Goal: Information Seeking & Learning: Check status

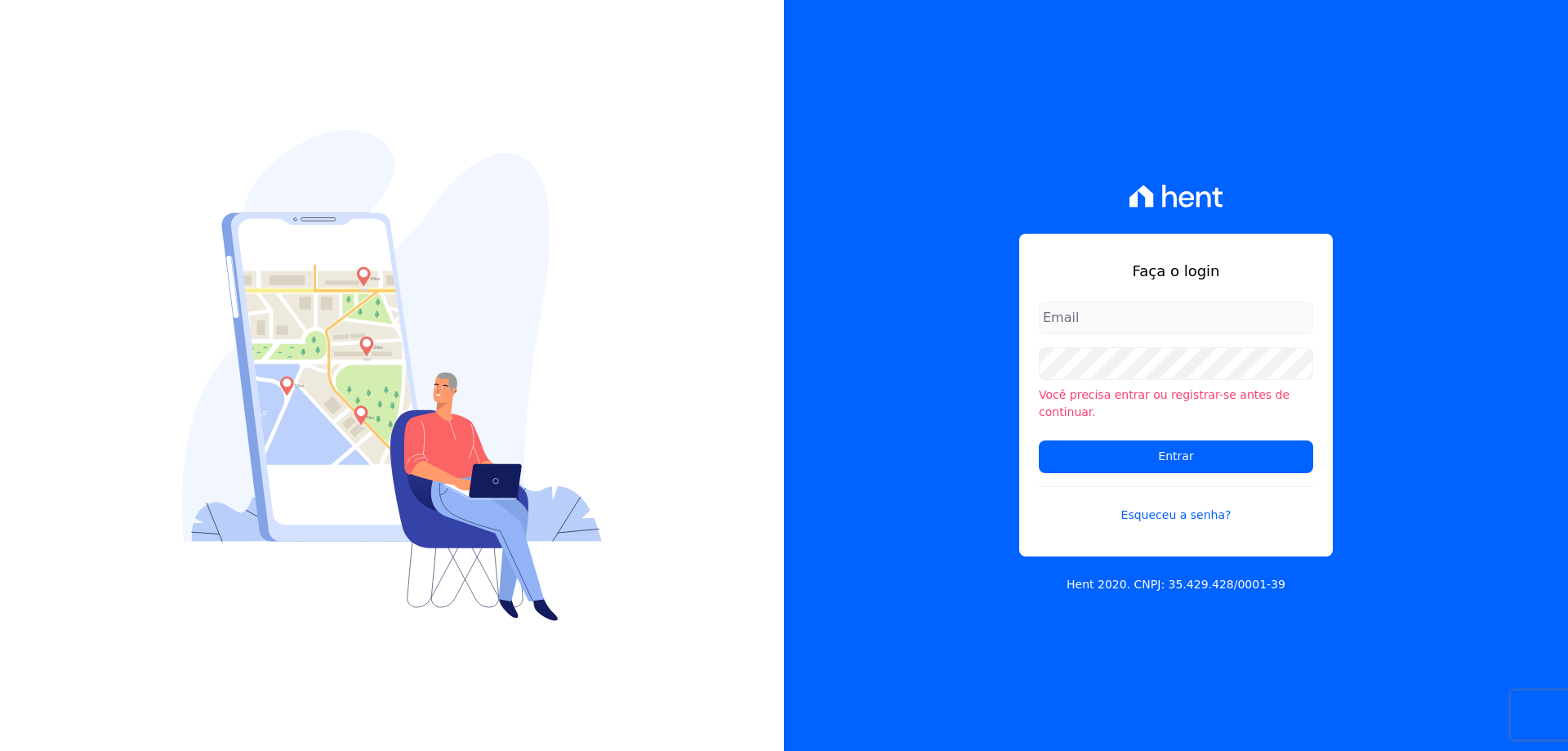
type input "melissa.oliveira@cesariengenharia.com.br"
click at [1071, 440] on input "Entrar" at bounding box center [1176, 456] width 275 height 33
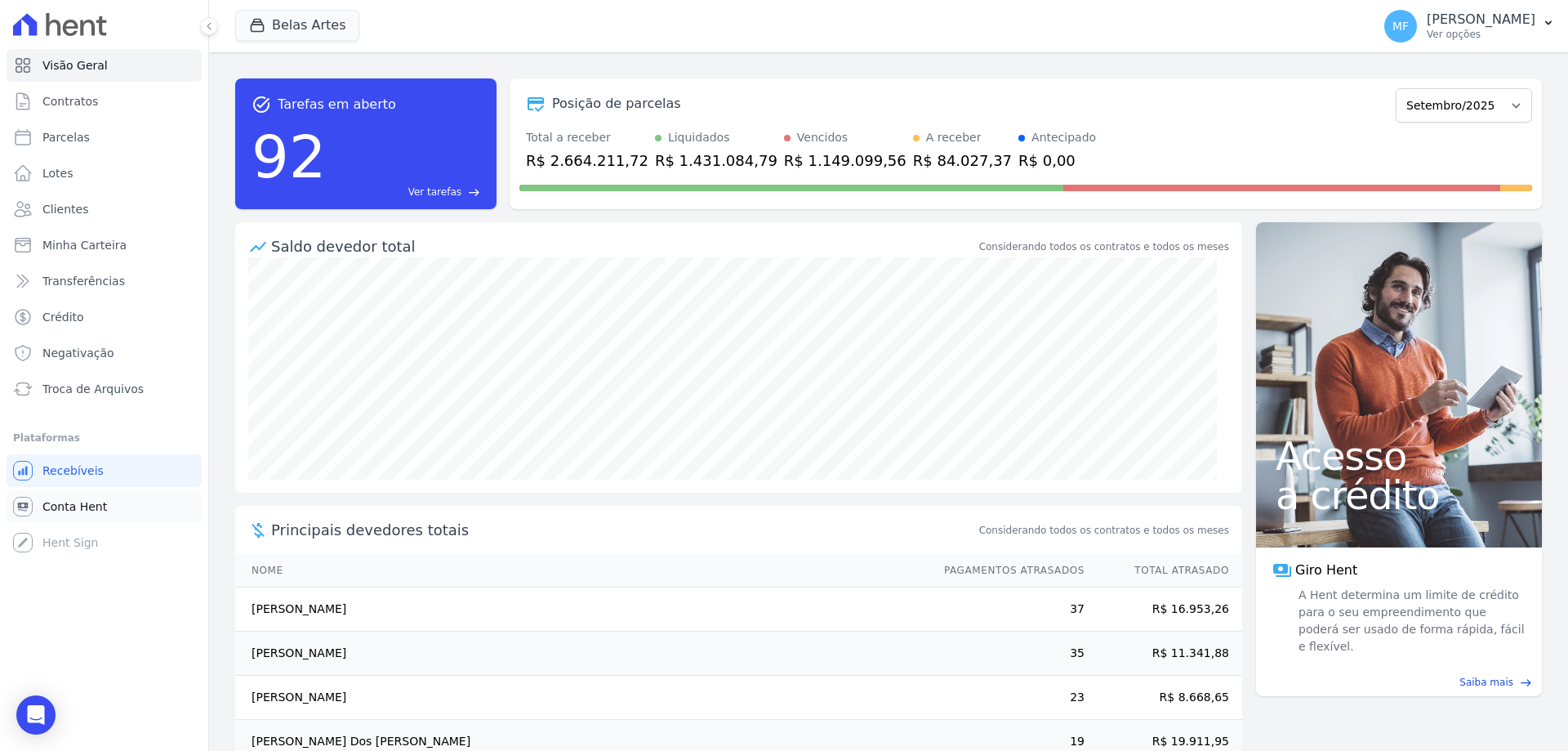
click at [85, 504] on span "Conta Hent" at bounding box center [75, 506] width 65 height 16
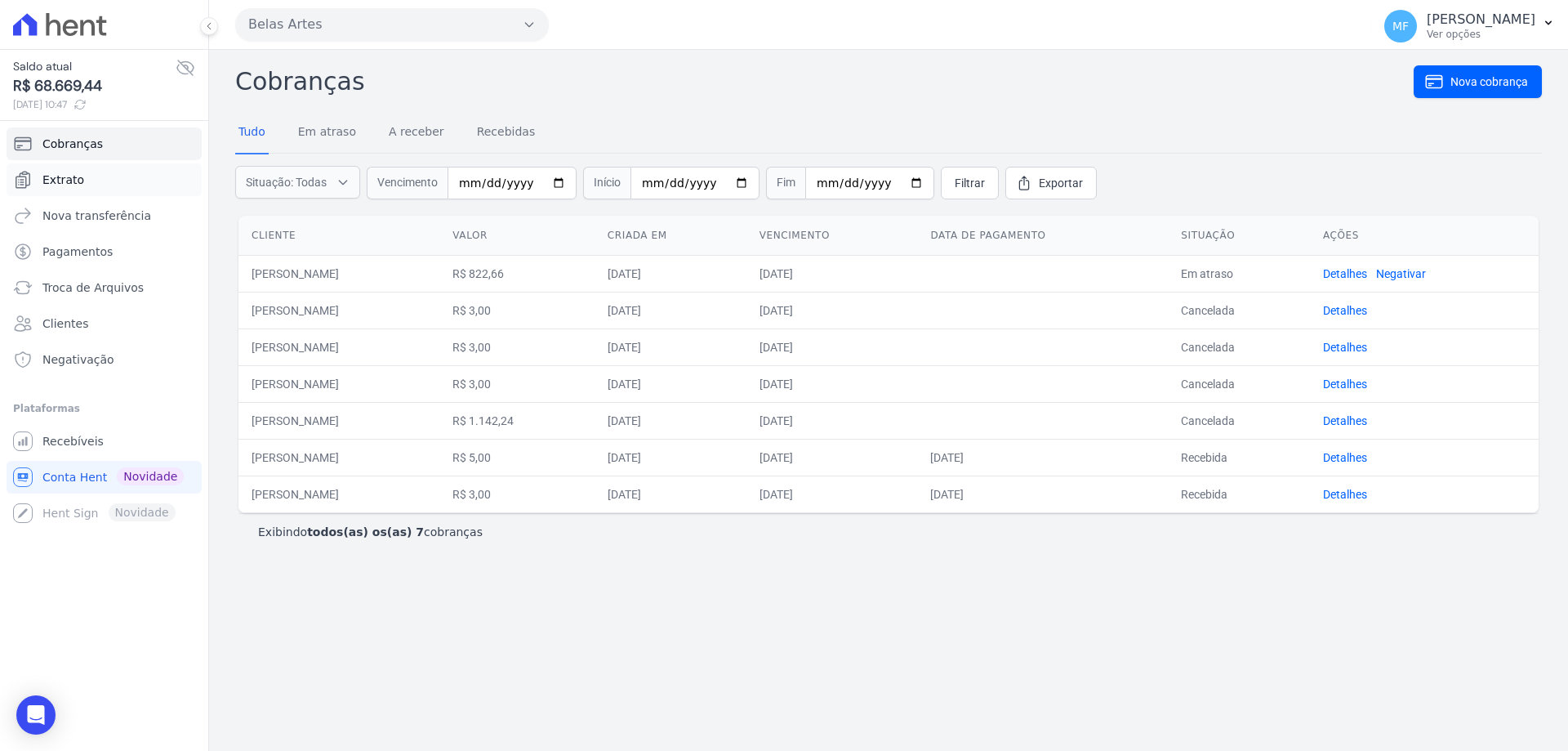
click at [90, 173] on link "Extrato" at bounding box center [104, 180] width 195 height 33
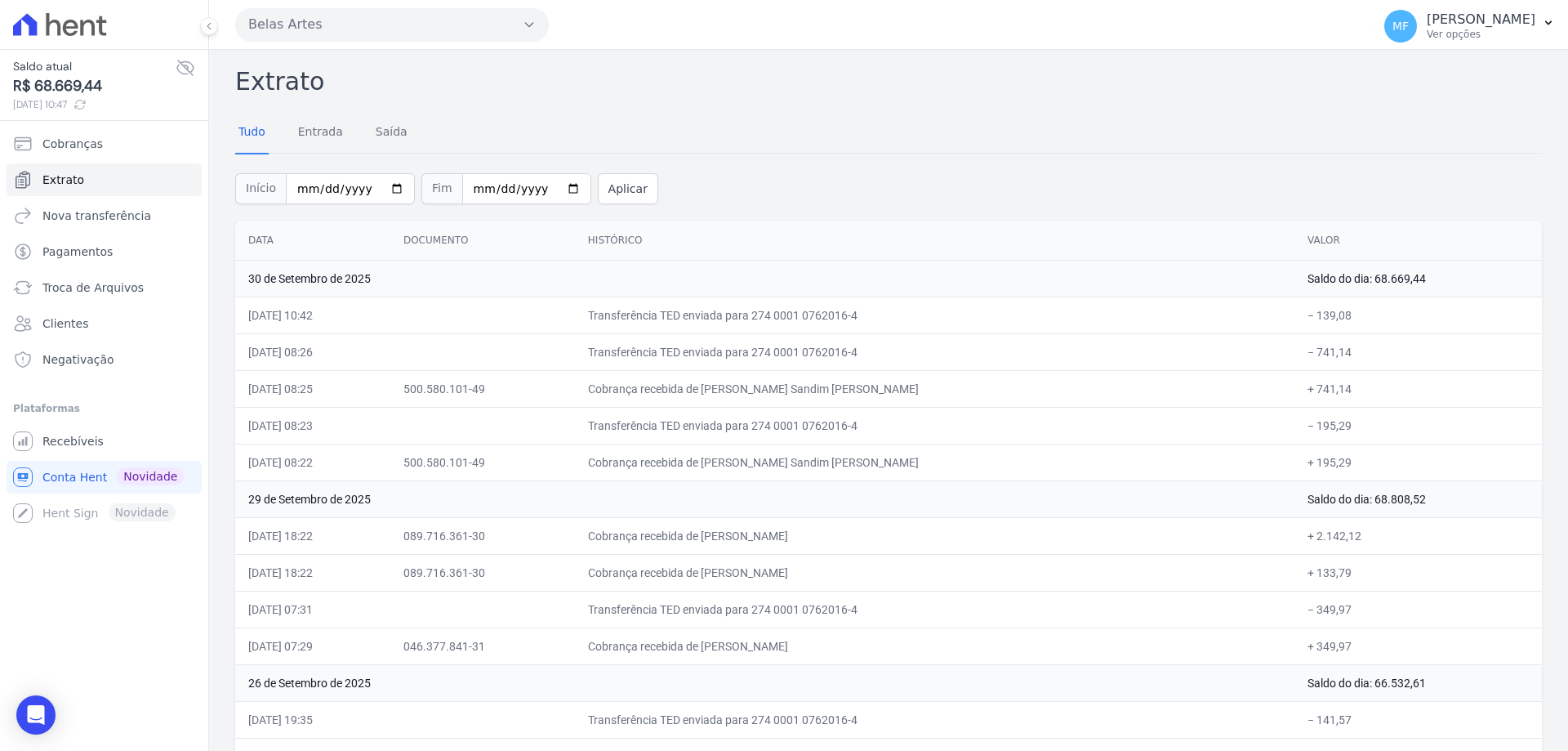
drag, startPoint x: 1319, startPoint y: 390, endPoint x: 1273, endPoint y: 388, distance: 46.0
click at [1294, 388] on td "+ 741,14" at bounding box center [1418, 388] width 247 height 36
click at [1179, 390] on td "Cobrança recebida de [PERSON_NAME]" at bounding box center [935, 388] width 720 height 36
drag, startPoint x: 1286, startPoint y: 386, endPoint x: 1309, endPoint y: 386, distance: 23.0
click at [1302, 386] on td "+ 741,14" at bounding box center [1418, 388] width 247 height 36
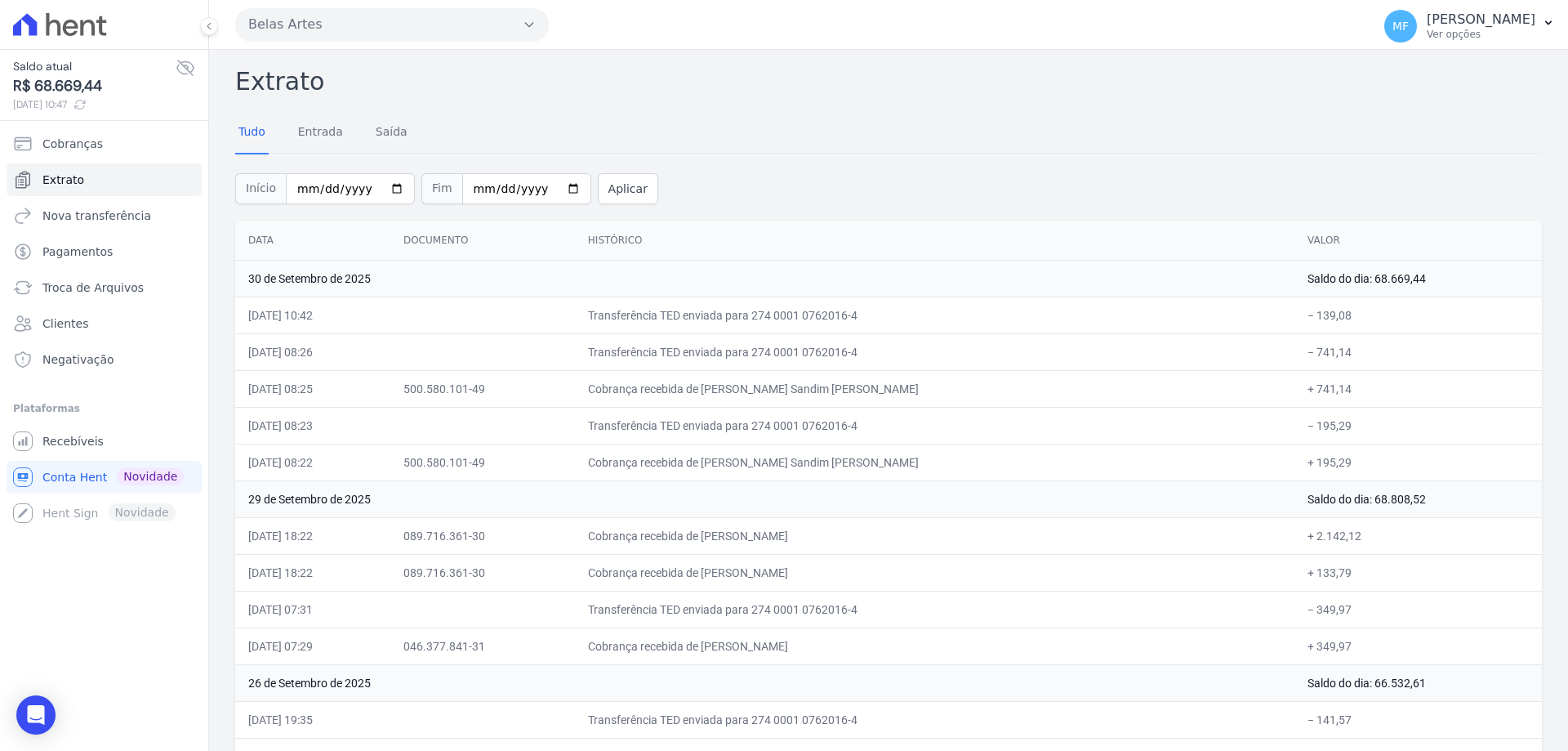
click at [1323, 386] on td "+ 741,14" at bounding box center [1418, 388] width 247 height 36
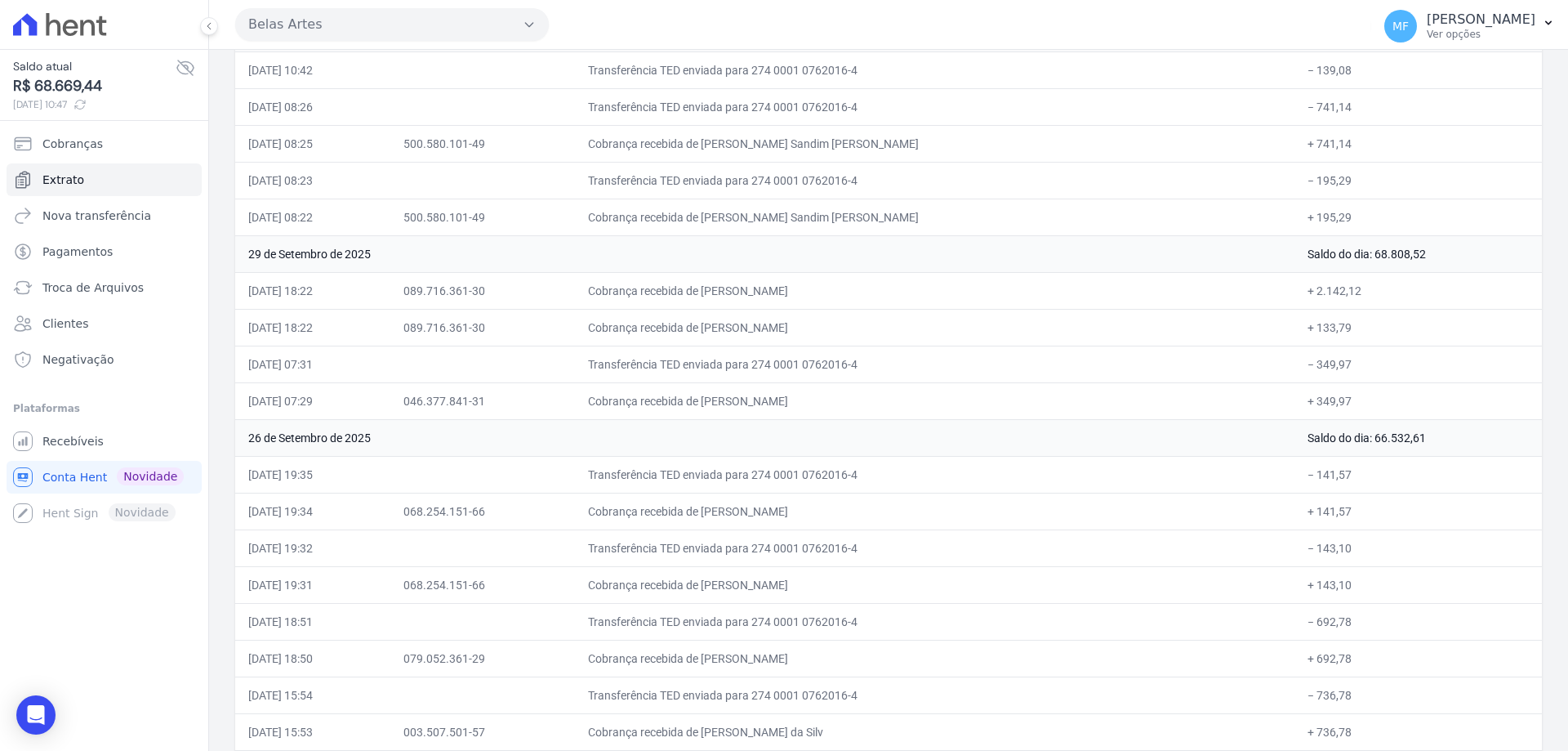
scroll to position [164, 0]
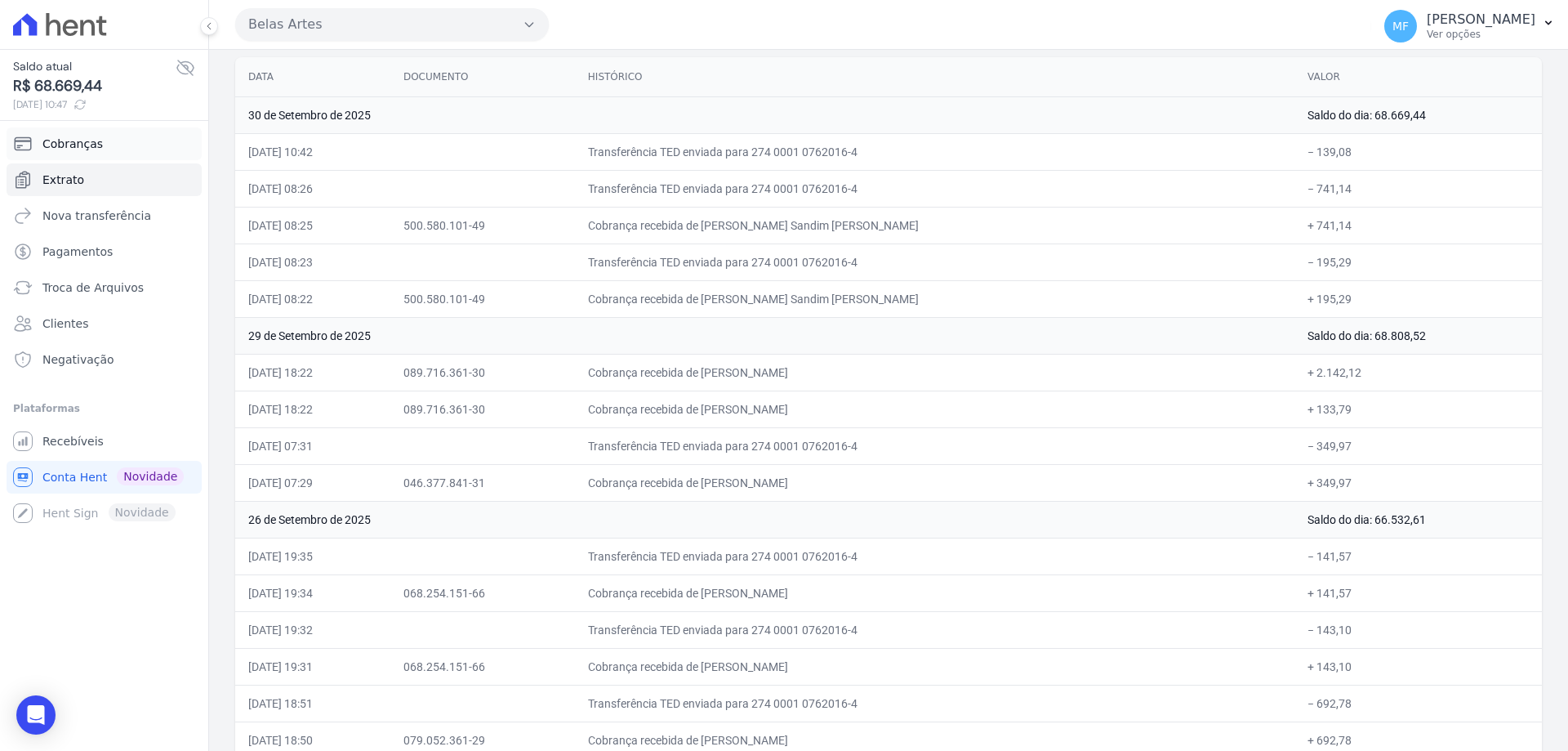
click at [96, 149] on span "Cobranças" at bounding box center [73, 144] width 60 height 16
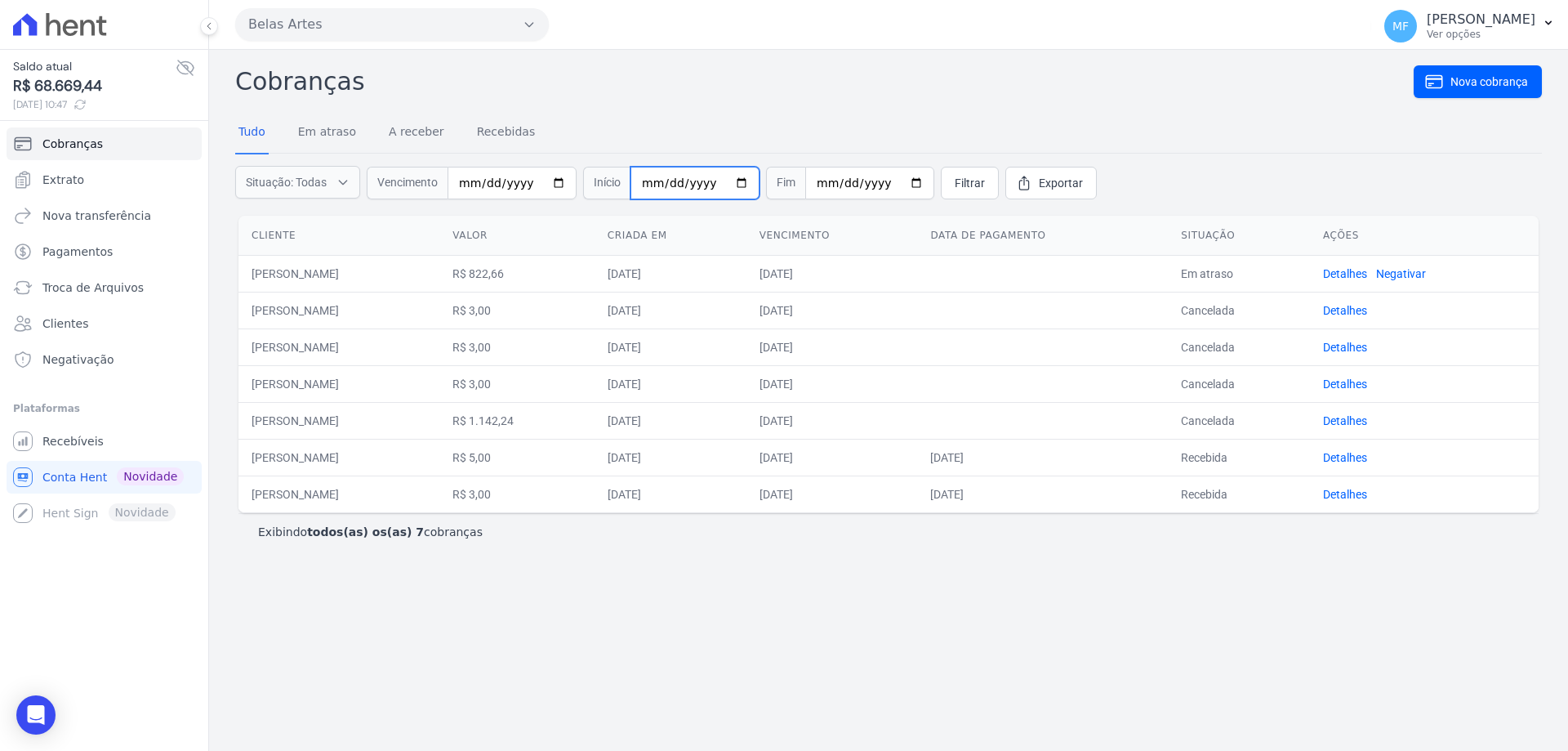
click at [728, 181] on input "date" at bounding box center [695, 183] width 129 height 33
click at [720, 186] on input "[DATE]" at bounding box center [695, 183] width 129 height 33
type input "[DATE]"
click at [894, 183] on input "date" at bounding box center [870, 183] width 129 height 33
type input "[DATE]"
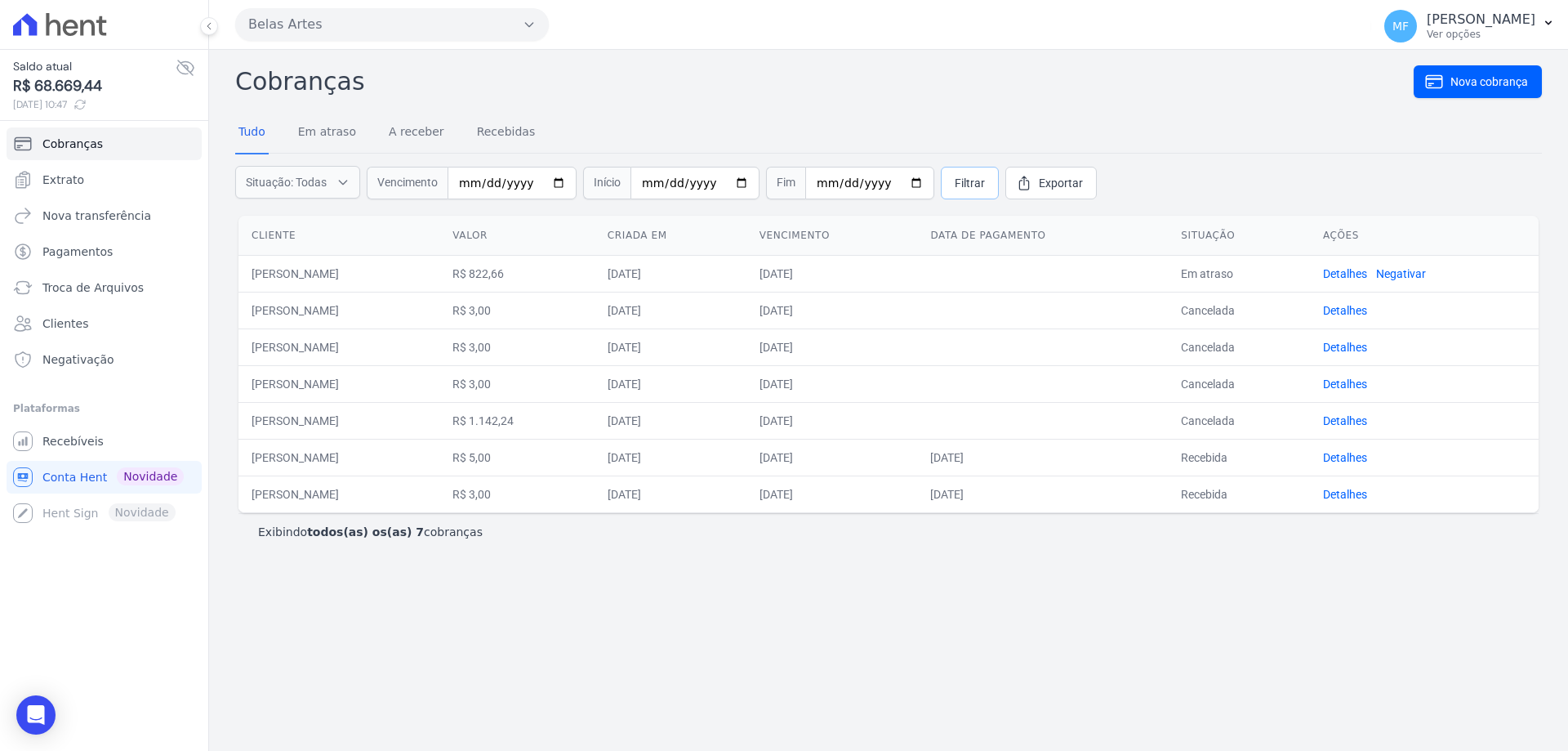
click at [958, 181] on span "Filtrar" at bounding box center [969, 183] width 30 height 16
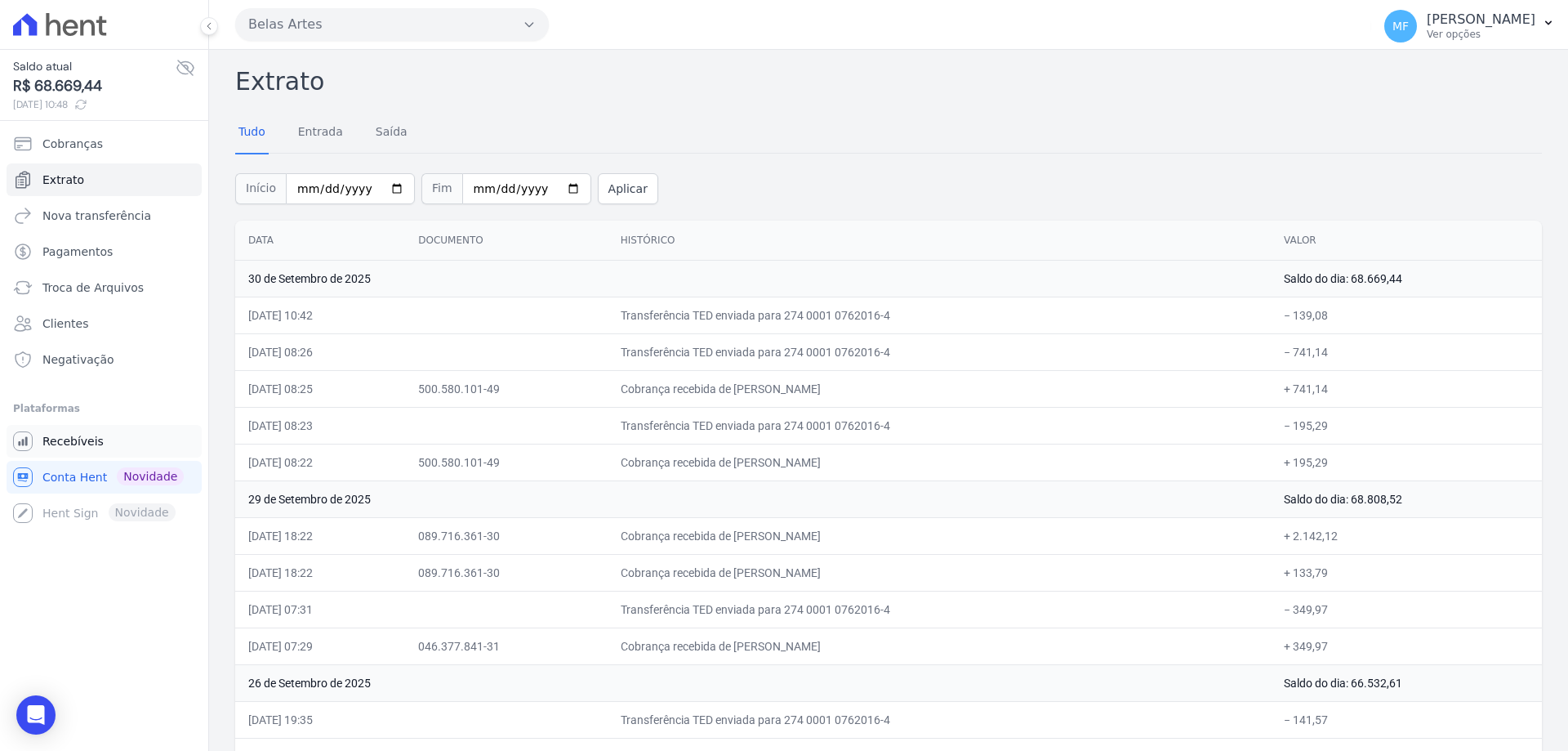
click at [80, 438] on span "Recebíveis" at bounding box center [73, 441] width 61 height 16
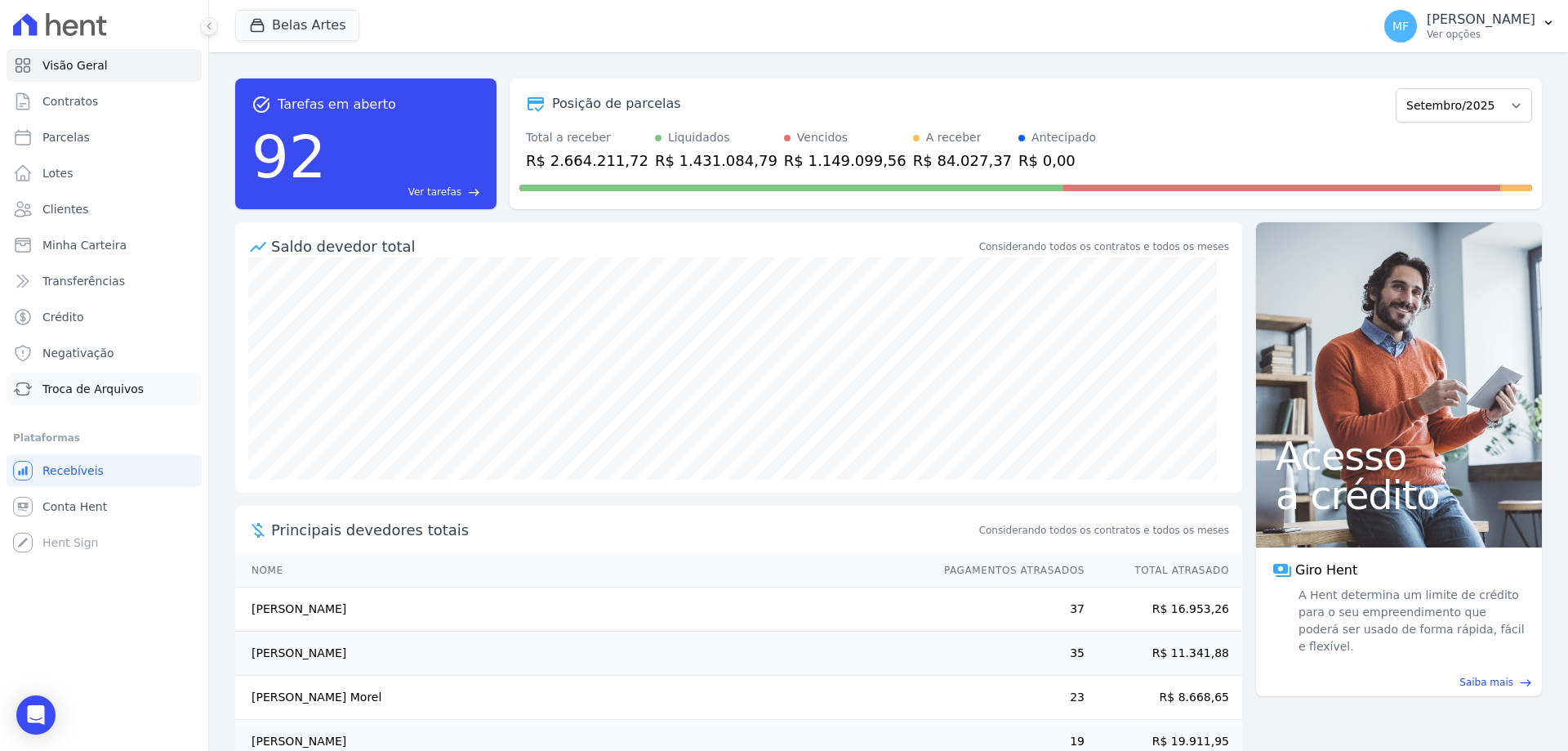
click at [93, 395] on span "Troca de Arquivos" at bounding box center [93, 389] width 101 height 16
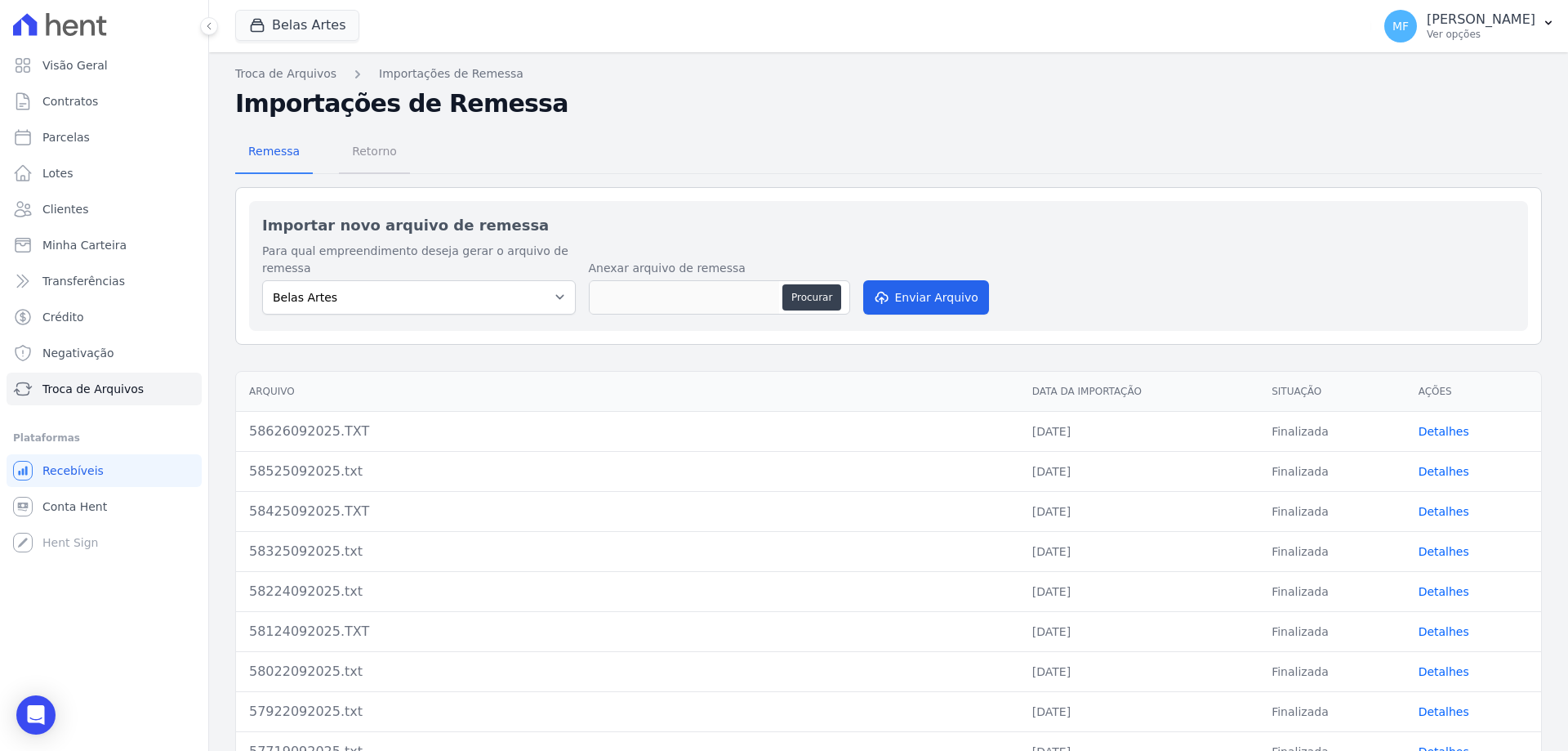
click at [370, 152] on span "Retorno" at bounding box center [374, 151] width 65 height 33
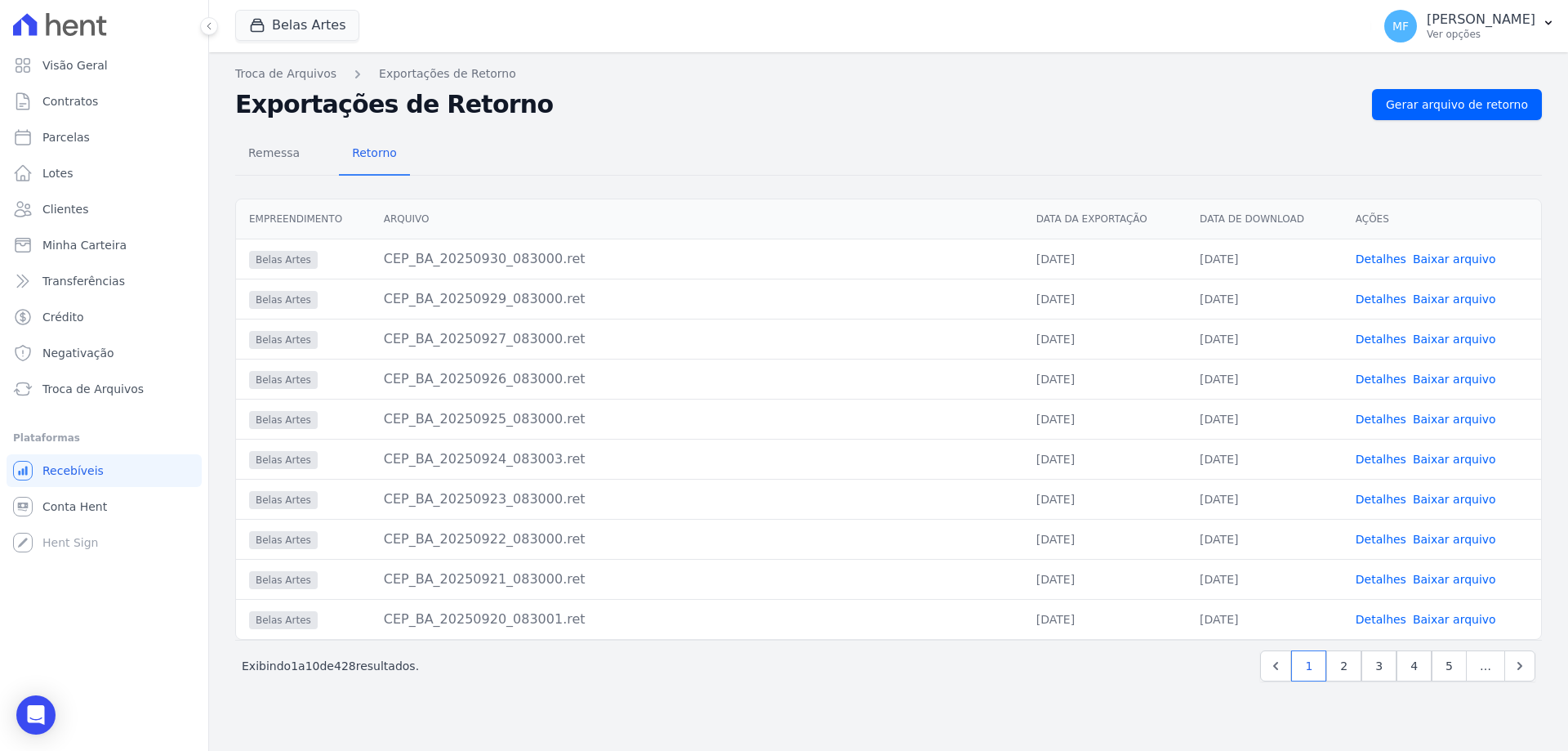
click at [1437, 256] on link "Baixar arquivo" at bounding box center [1454, 259] width 84 height 13
click at [83, 515] on link "Conta Hent" at bounding box center [104, 506] width 195 height 33
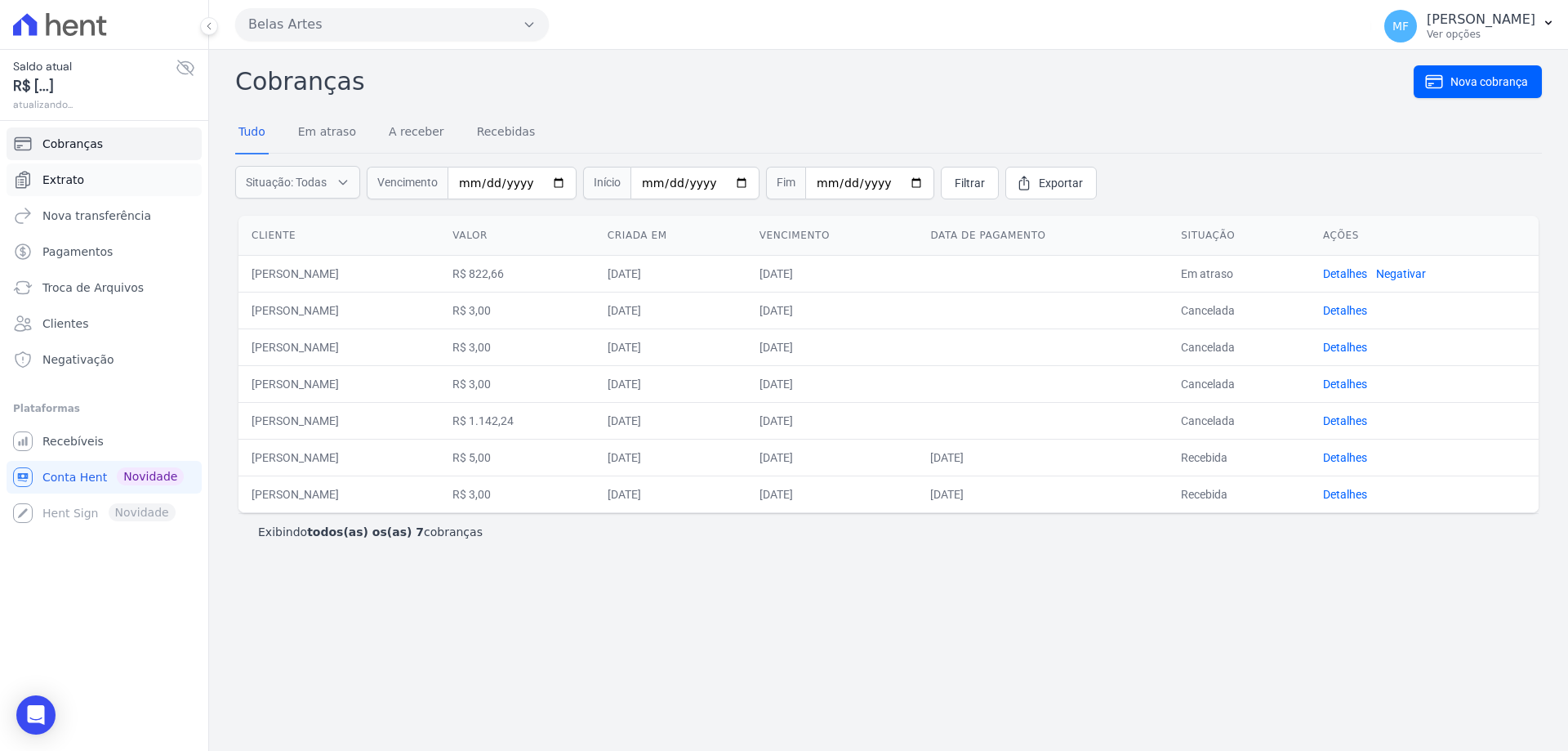
click at [92, 167] on link "Extrato" at bounding box center [104, 180] width 195 height 33
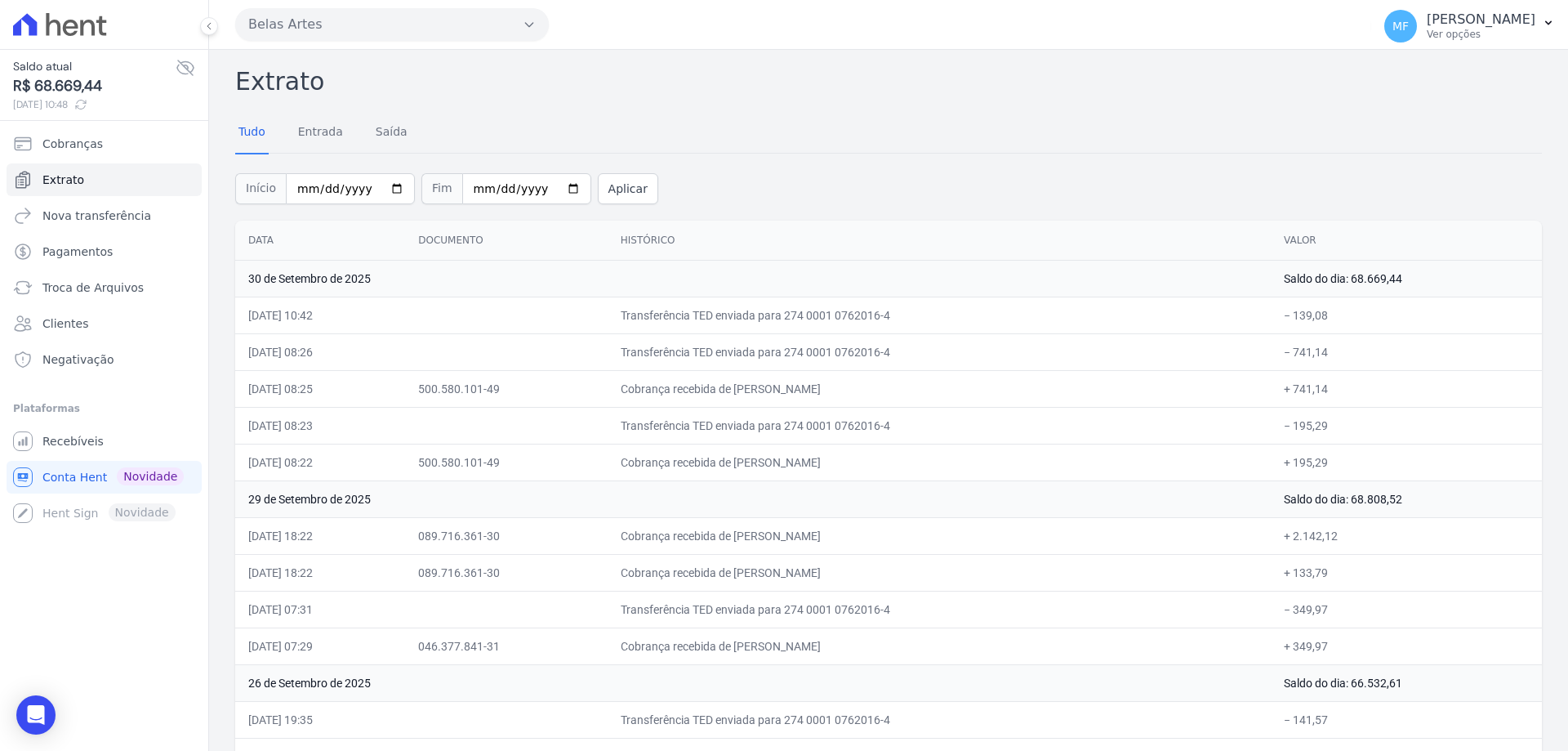
click at [916, 560] on td "Cobrança recebida de Henrique de Aguiar Gomes" at bounding box center [939, 572] width 664 height 36
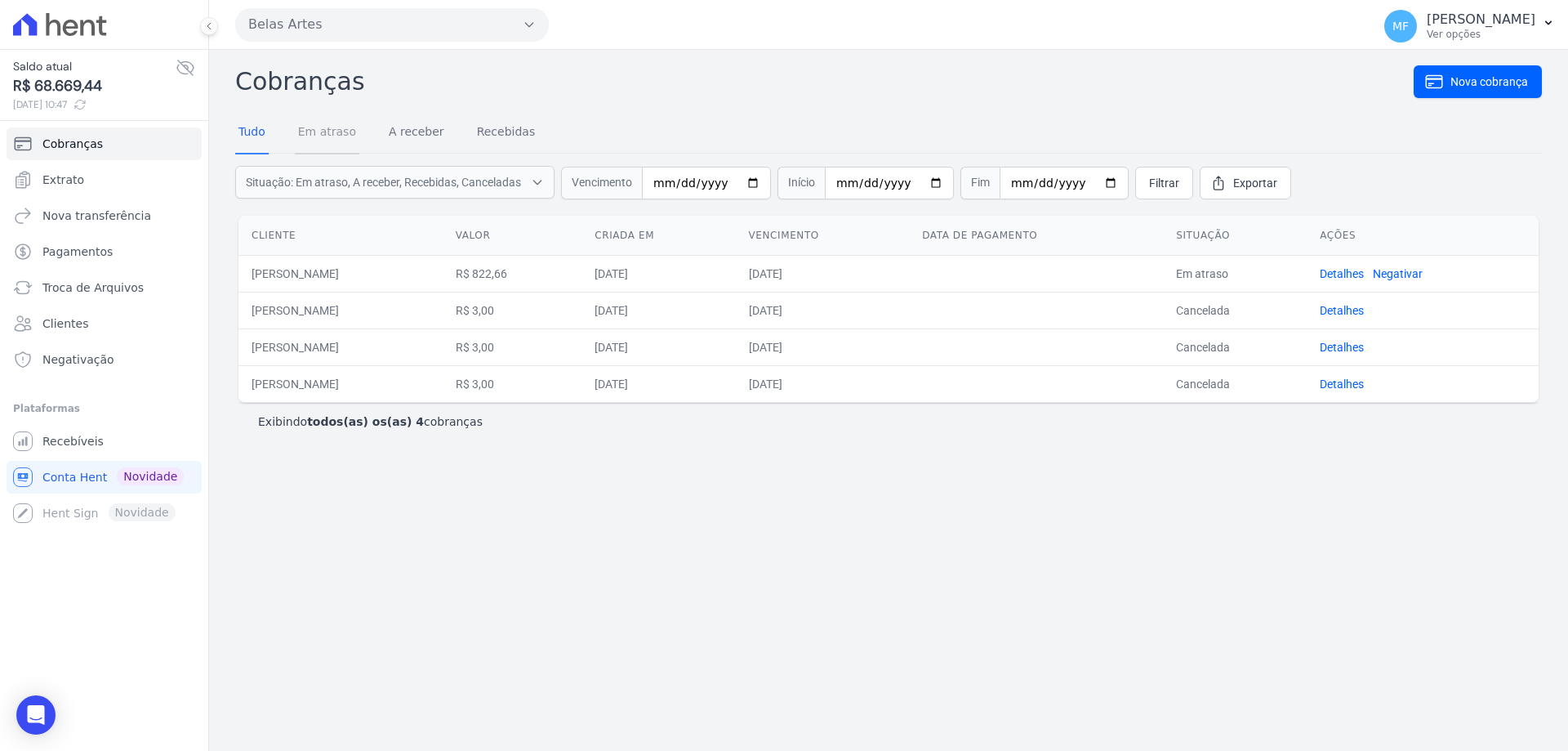
click at [312, 136] on link "Em atraso" at bounding box center [326, 133] width 65 height 43
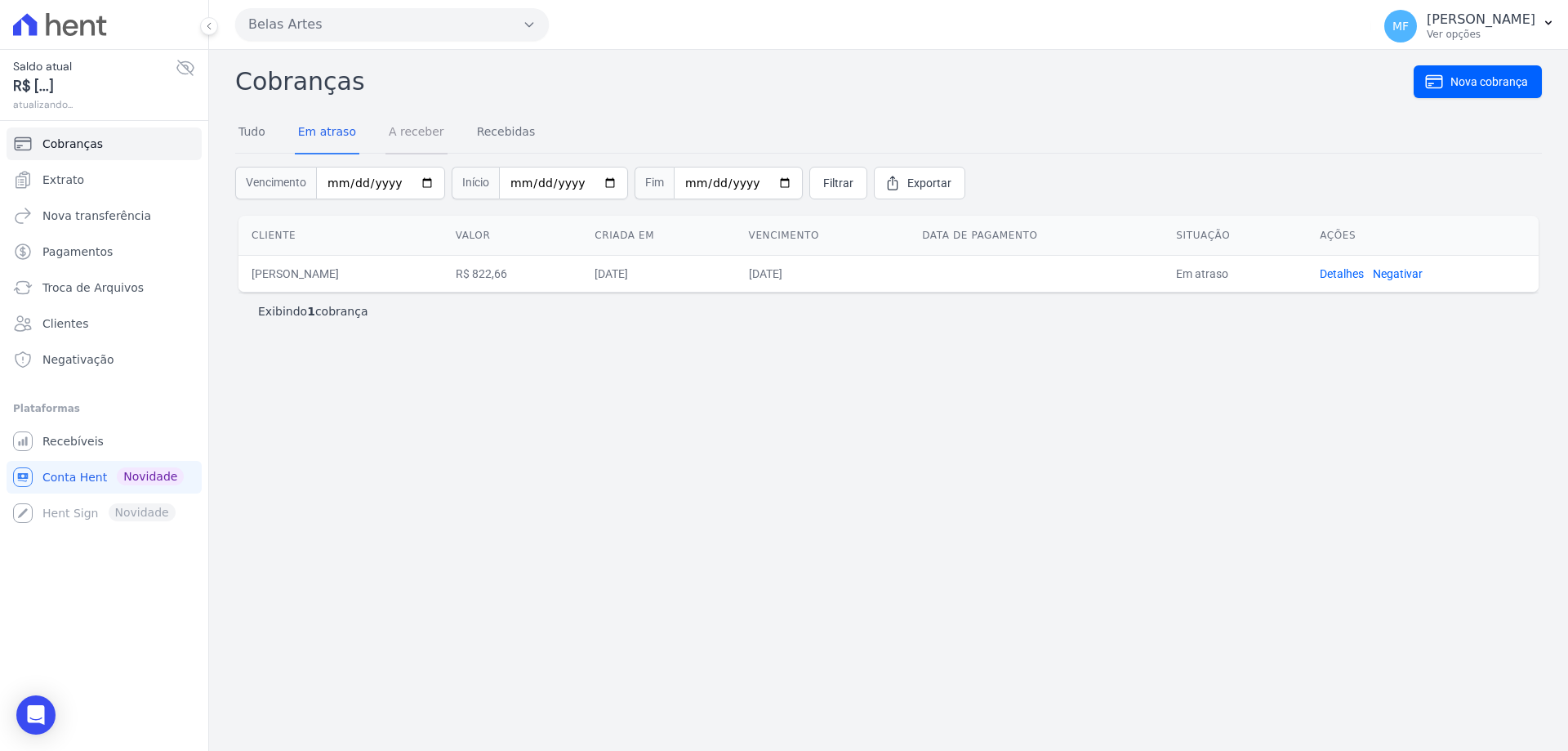
click at [390, 134] on link "A receber" at bounding box center [416, 133] width 62 height 43
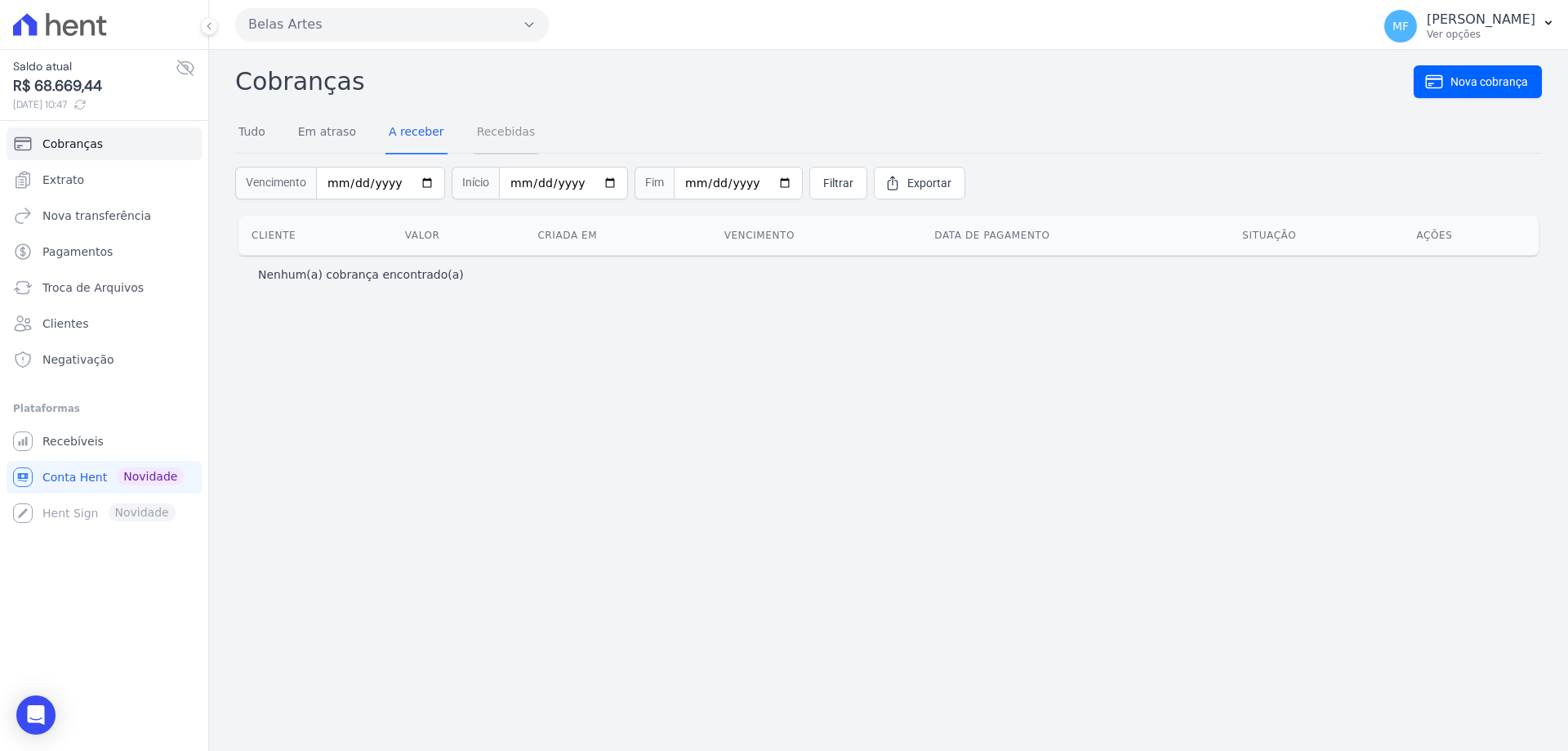
click at [474, 135] on link "Recebidas" at bounding box center [506, 133] width 65 height 43
click at [424, 135] on link "A receber" at bounding box center [416, 133] width 62 height 43
click at [327, 134] on link "Em atraso" at bounding box center [326, 133] width 65 height 43
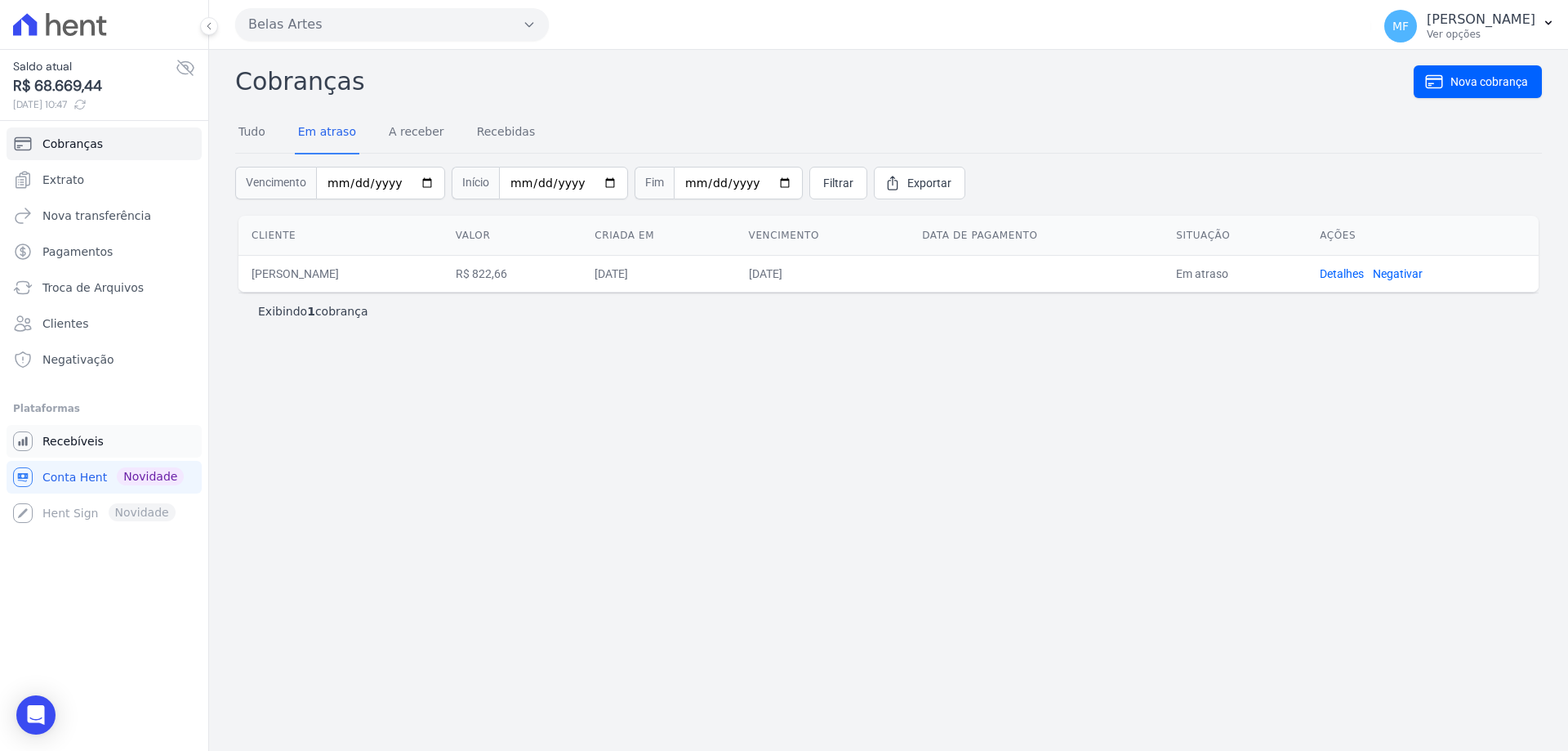
click at [99, 439] on link "Recebíveis" at bounding box center [104, 441] width 195 height 33
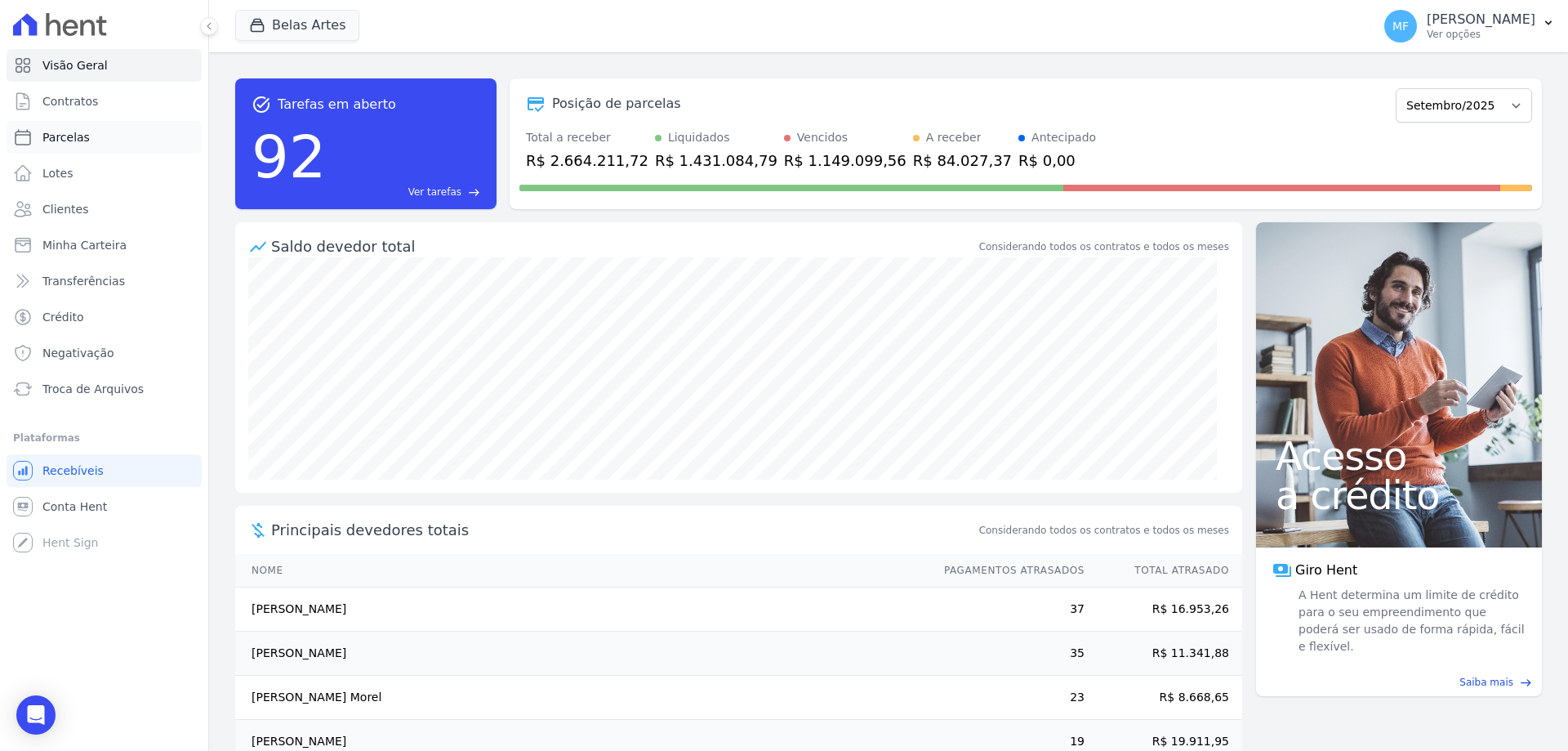
click at [77, 128] on link "Parcelas" at bounding box center [104, 137] width 195 height 33
select select
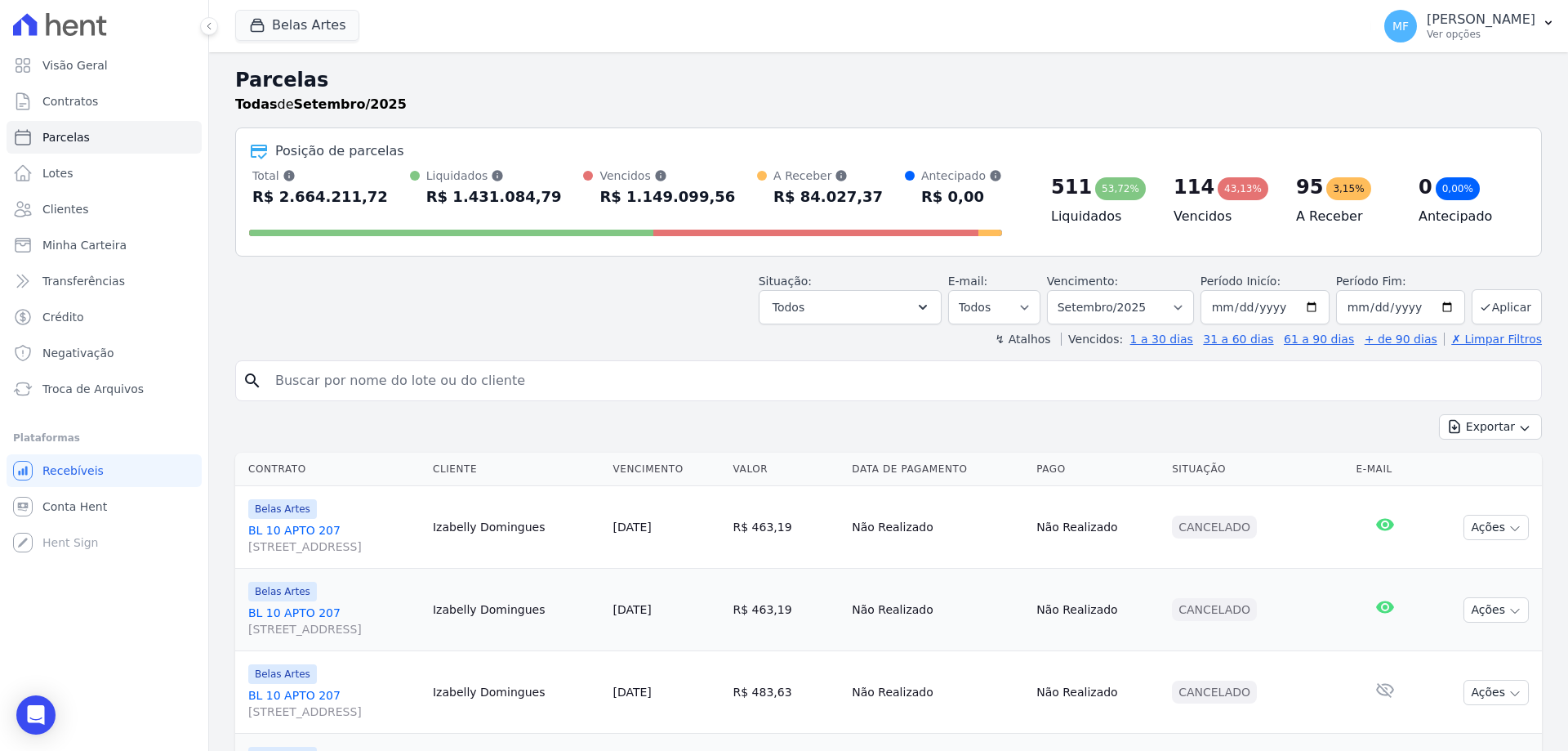
click at [388, 374] on input "search" at bounding box center [900, 381] width 1269 height 33
type input "ARALI"
select select
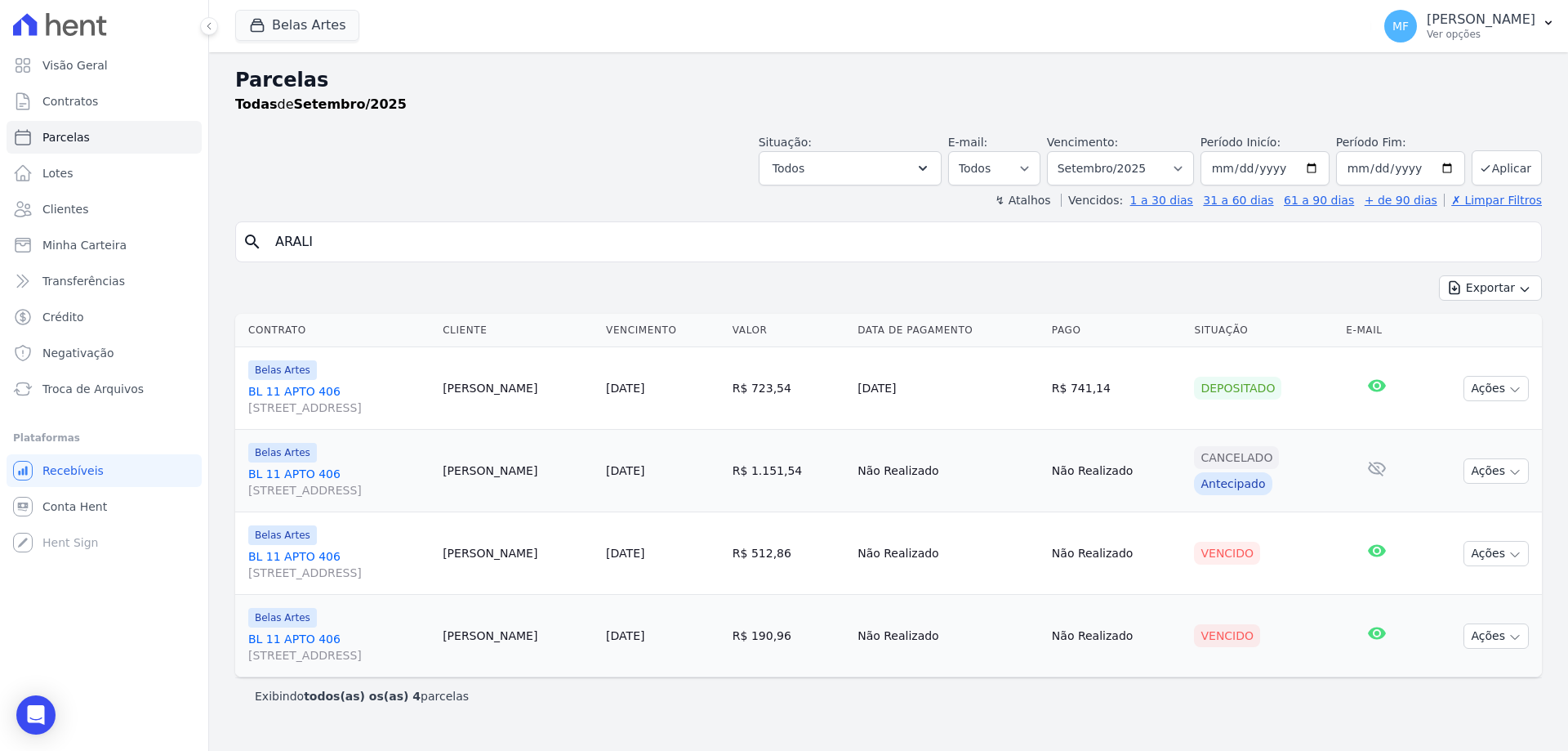
click at [329, 647] on span "[STREET_ADDRESS]" at bounding box center [338, 656] width 181 height 16
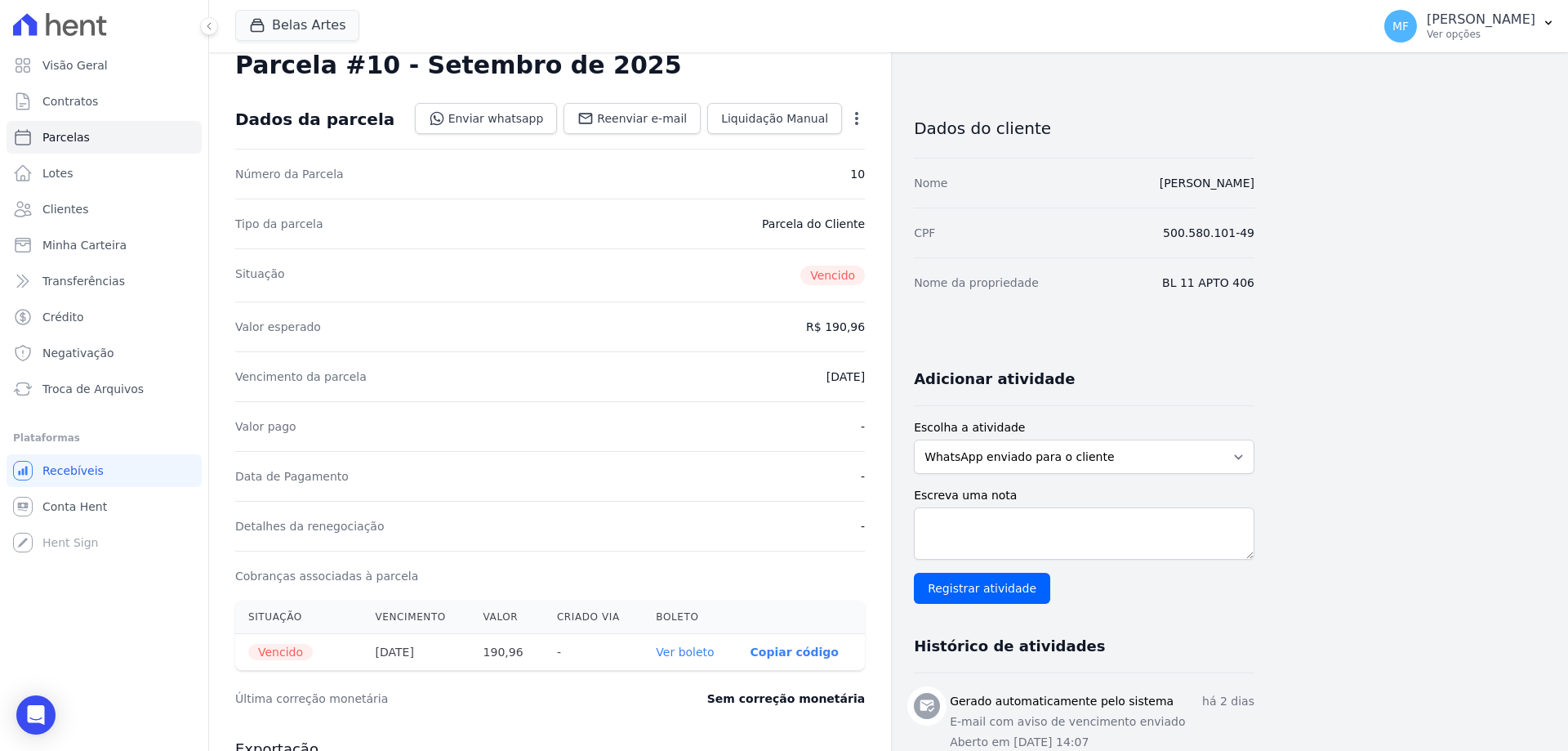
scroll to position [368, 0]
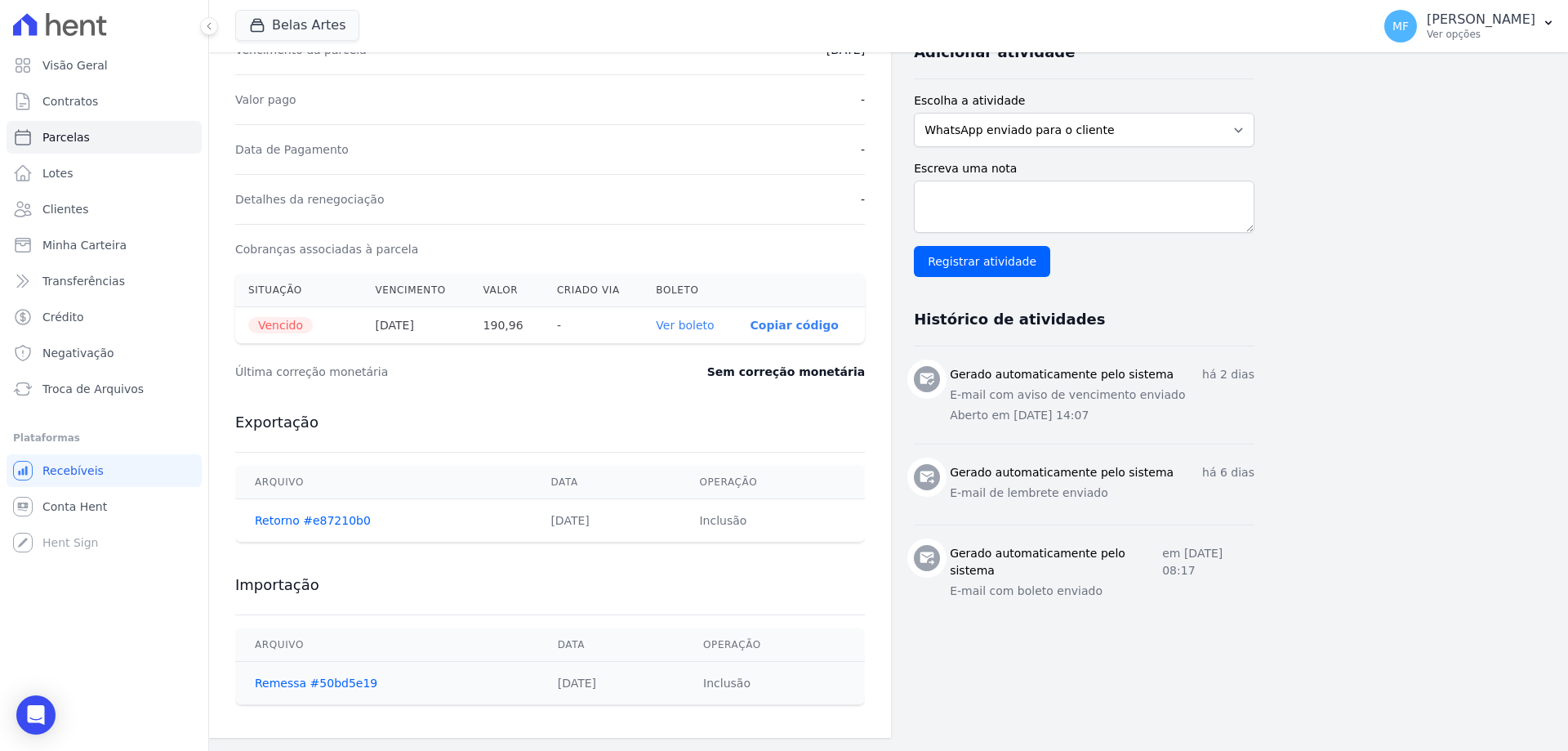
click at [702, 324] on link "Ver boleto" at bounding box center [684, 325] width 58 height 13
click at [84, 512] on span "Conta Hent" at bounding box center [75, 506] width 65 height 16
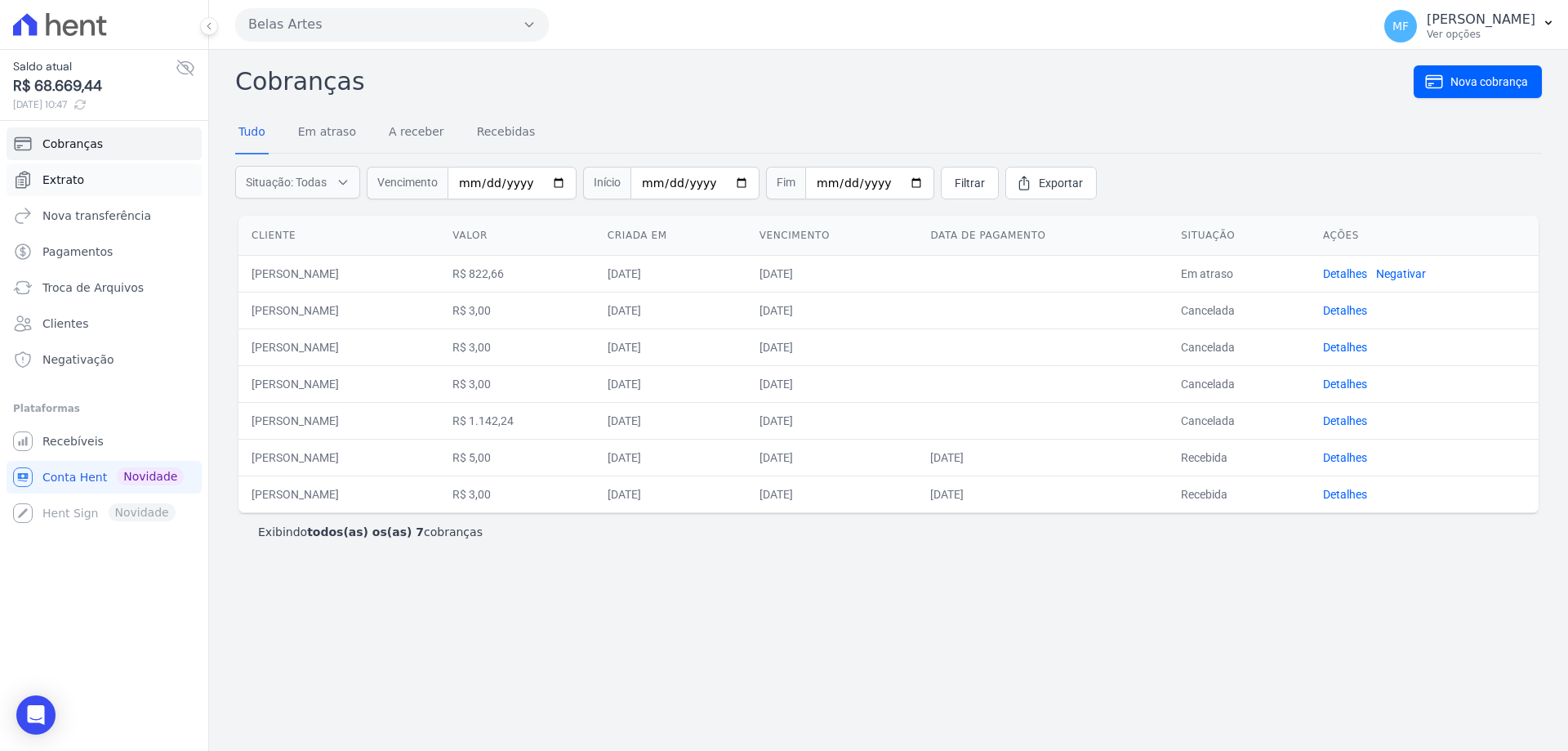
click at [106, 175] on link "Extrato" at bounding box center [104, 180] width 195 height 33
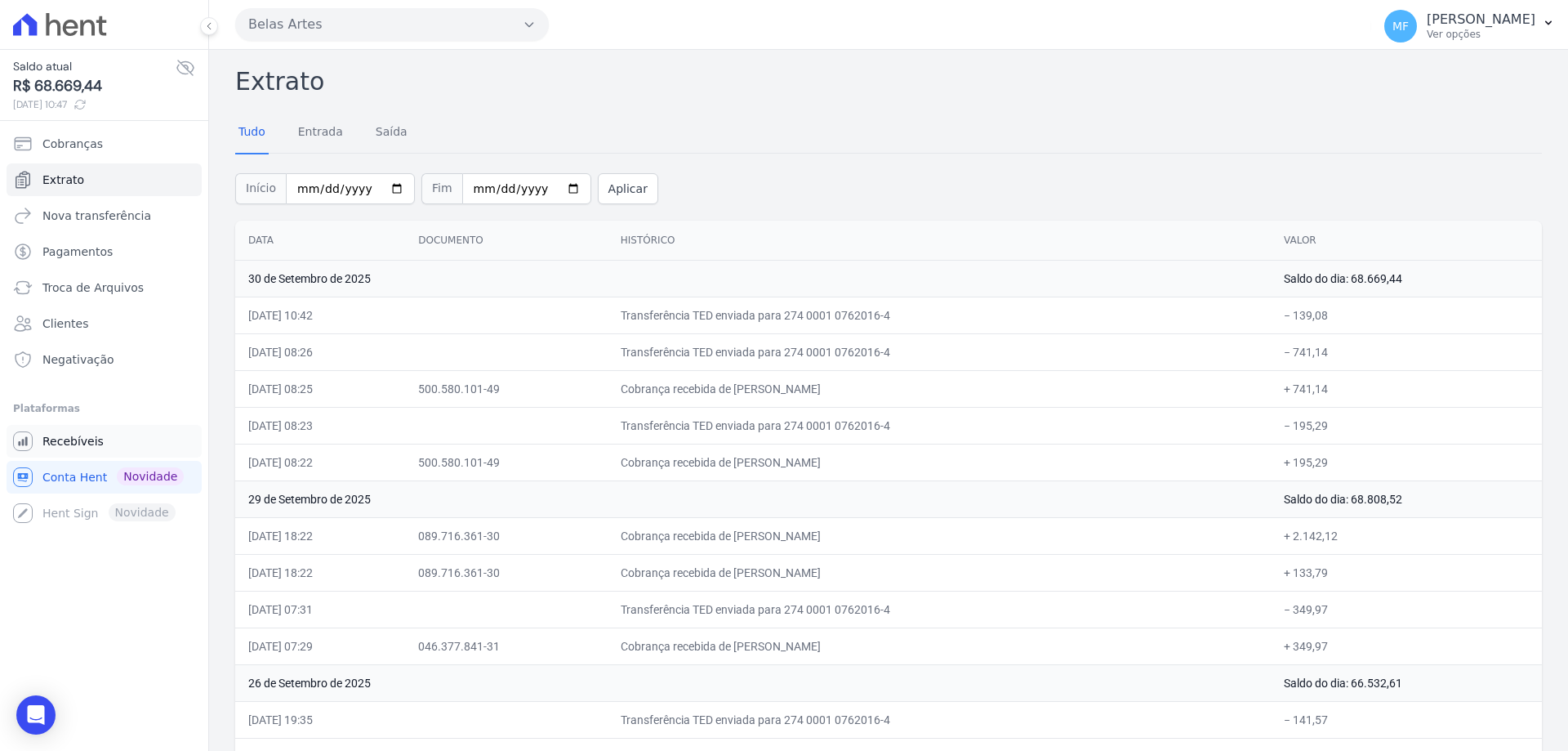
click at [86, 443] on span "Recebíveis" at bounding box center [73, 441] width 61 height 16
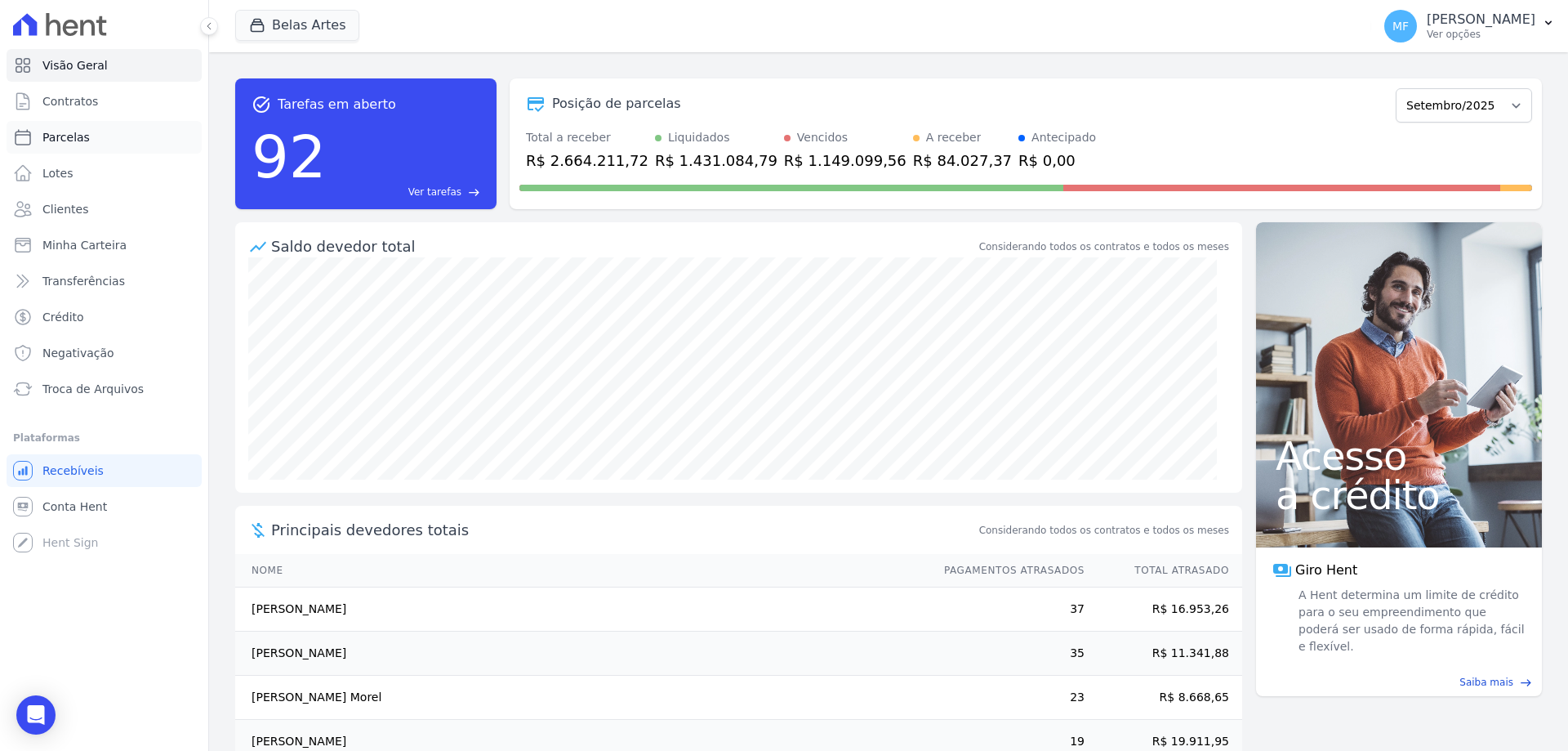
click at [85, 136] on span "Parcelas" at bounding box center [66, 137] width 47 height 16
select select
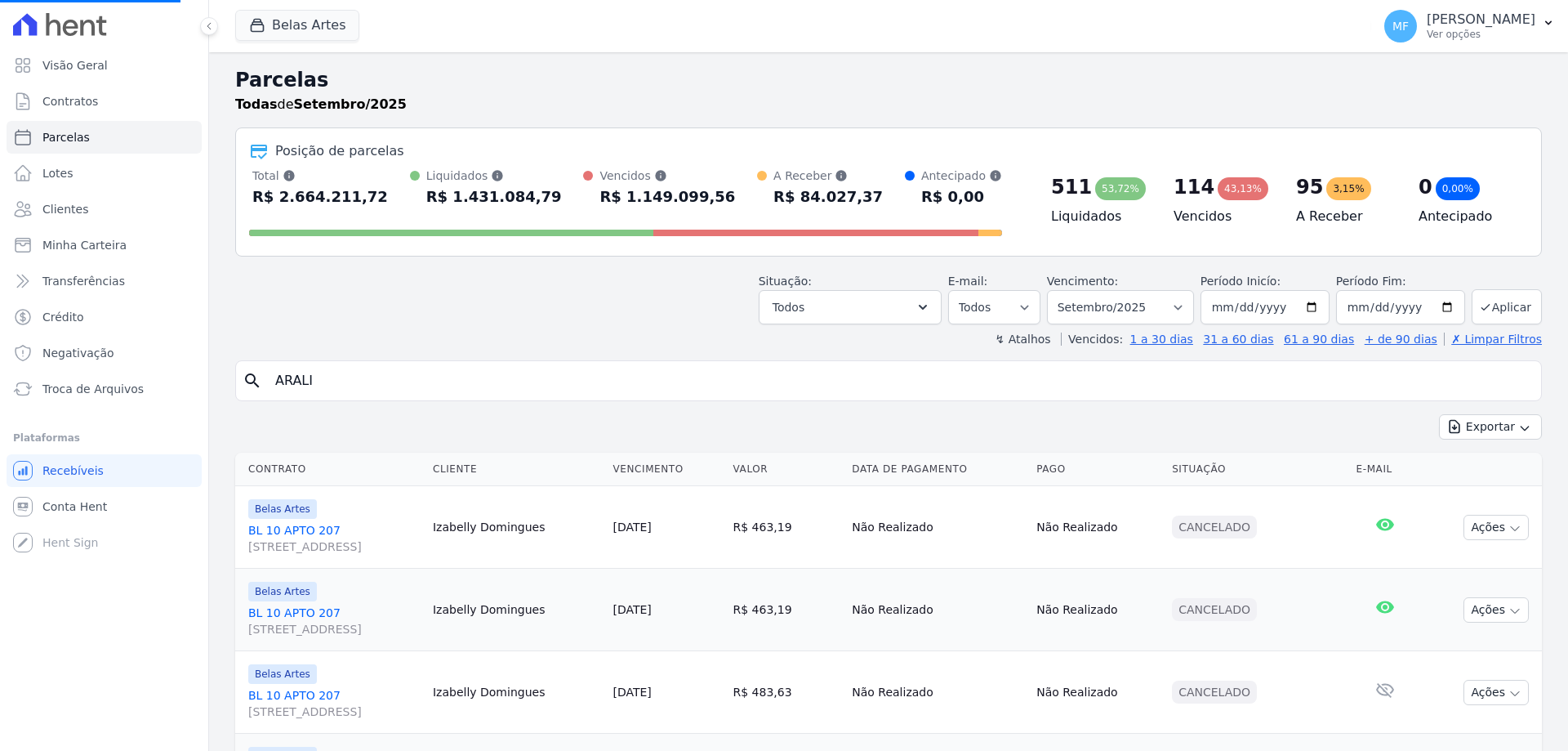
select select
click at [1105, 315] on select "Filtrar por período ──────── Todos os meses Setembro/2022 Outubro/2022 Novembro…" at bounding box center [1121, 307] width 147 height 35
select select "08/2025"
click at [1057, 290] on select "Filtrar por período ──────── Todos os meses Setembro/2022 Outubro/2022 Novembro…" at bounding box center [1121, 307] width 147 height 35
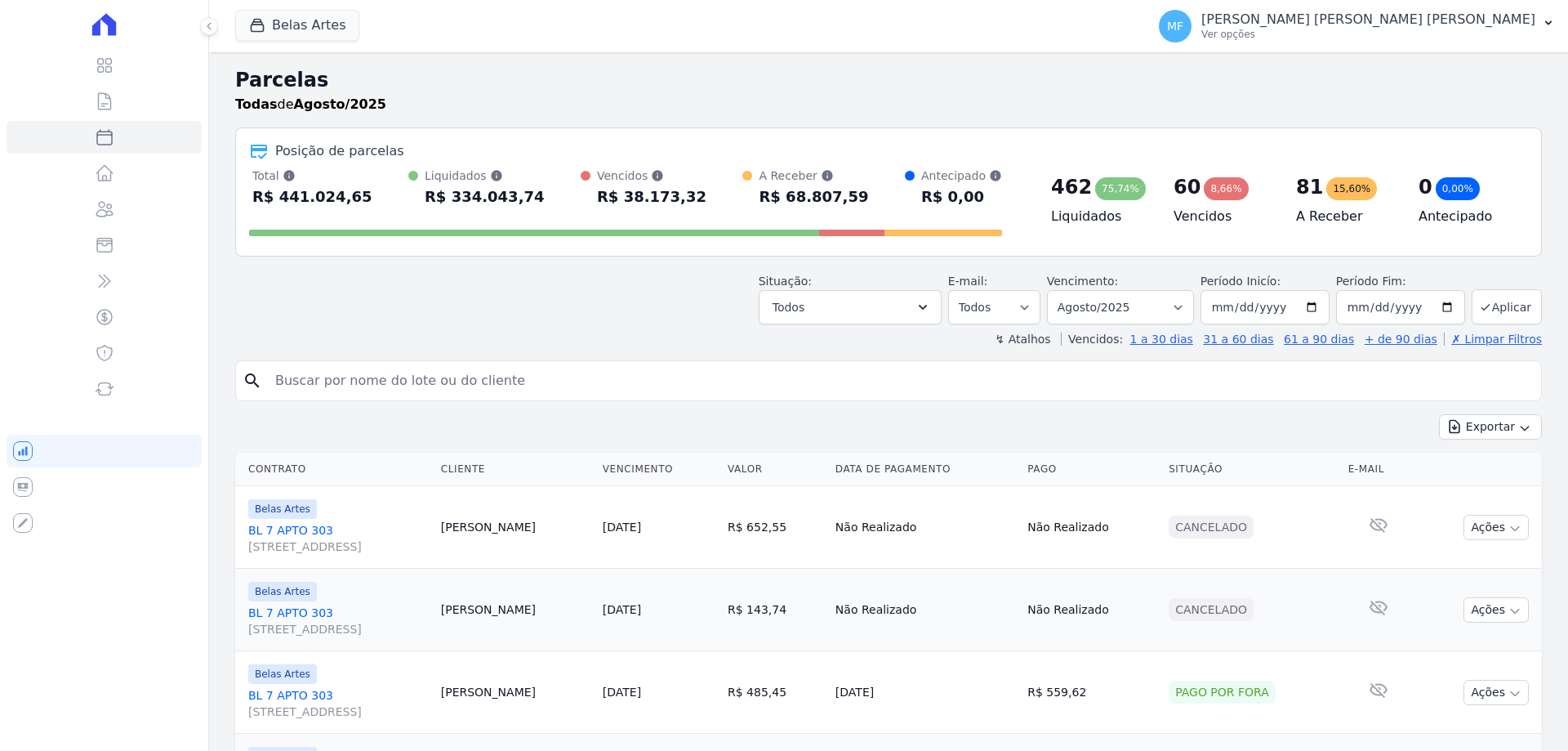
select select
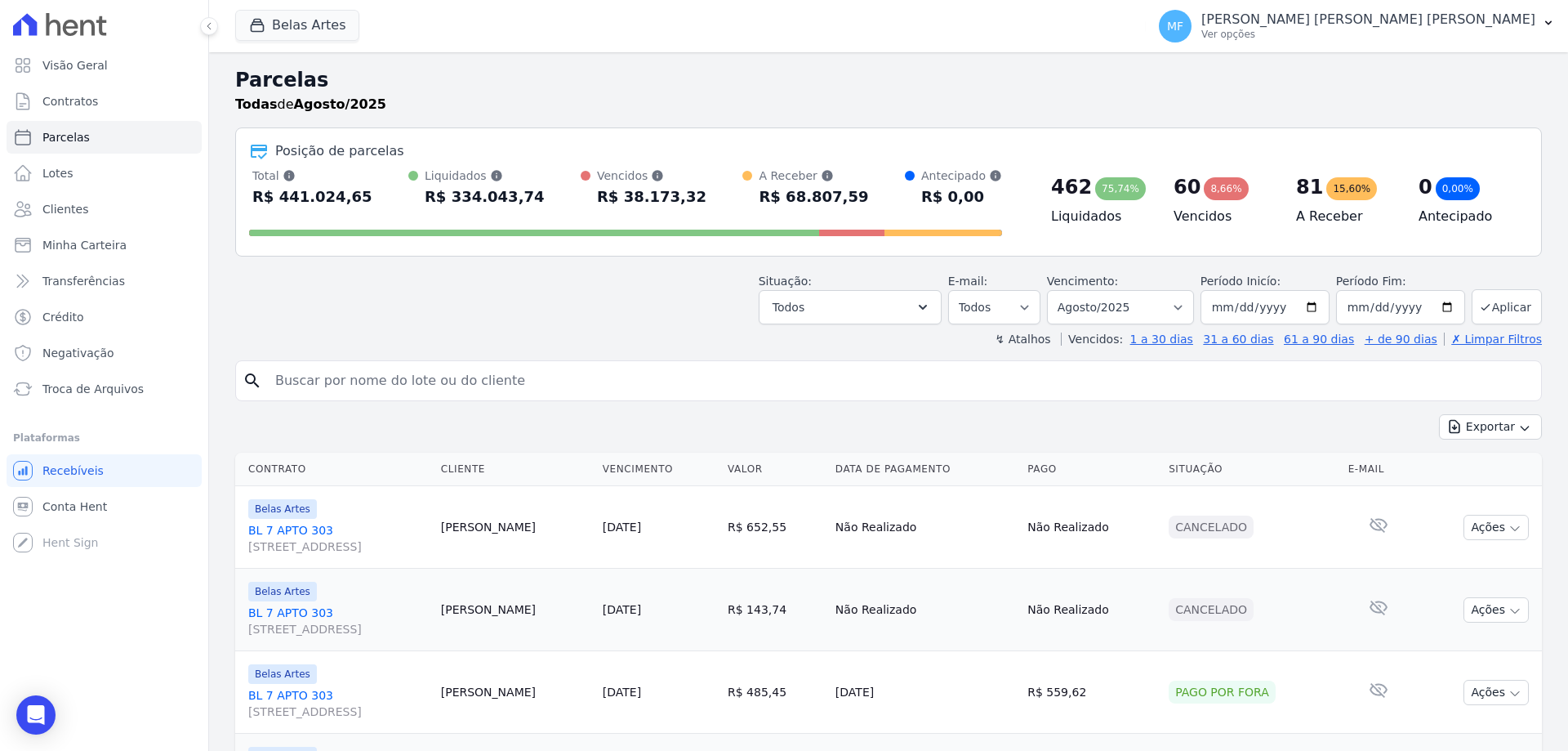
scroll to position [164, 0]
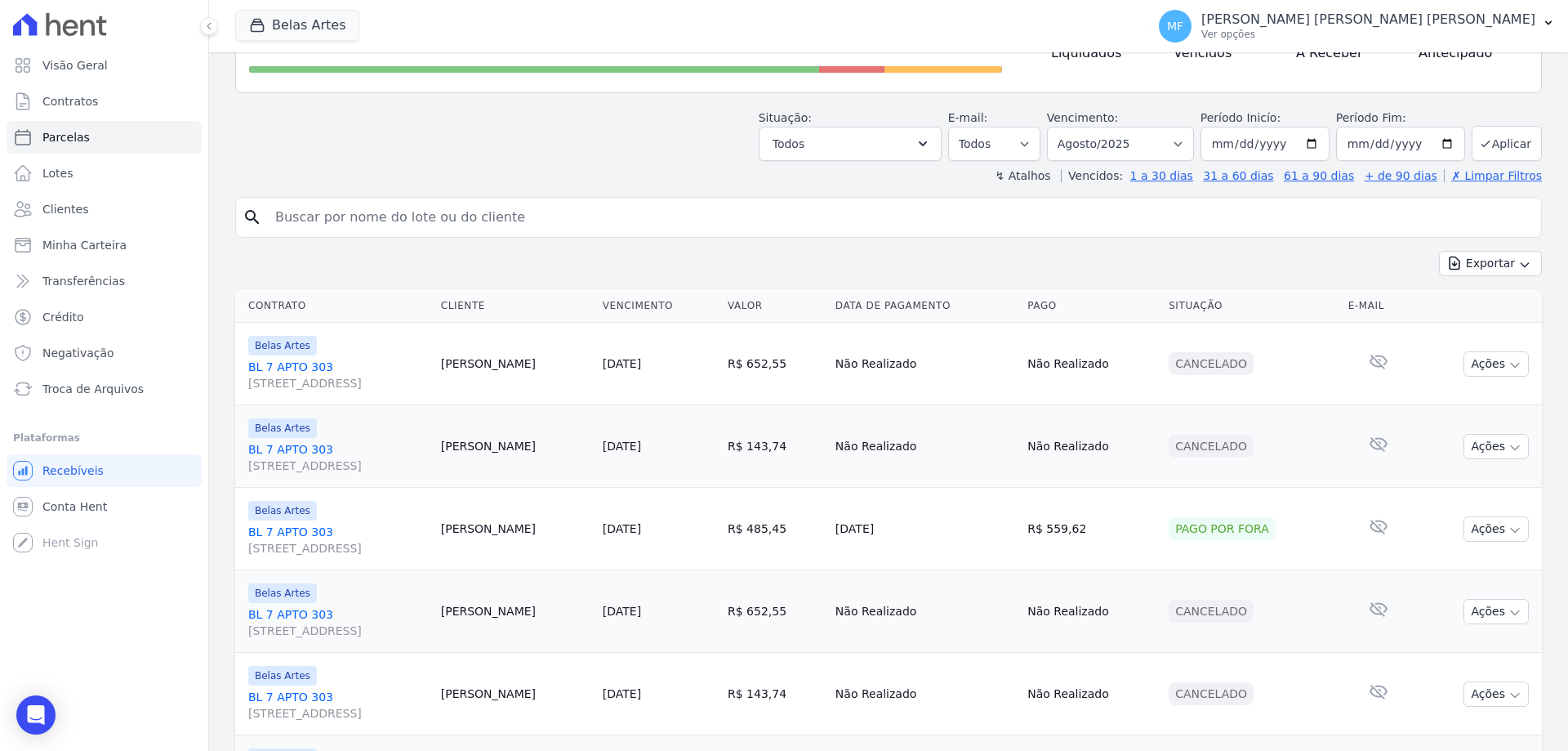
click at [538, 222] on input "search" at bounding box center [900, 217] width 1269 height 33
type input "ARALI"
select select
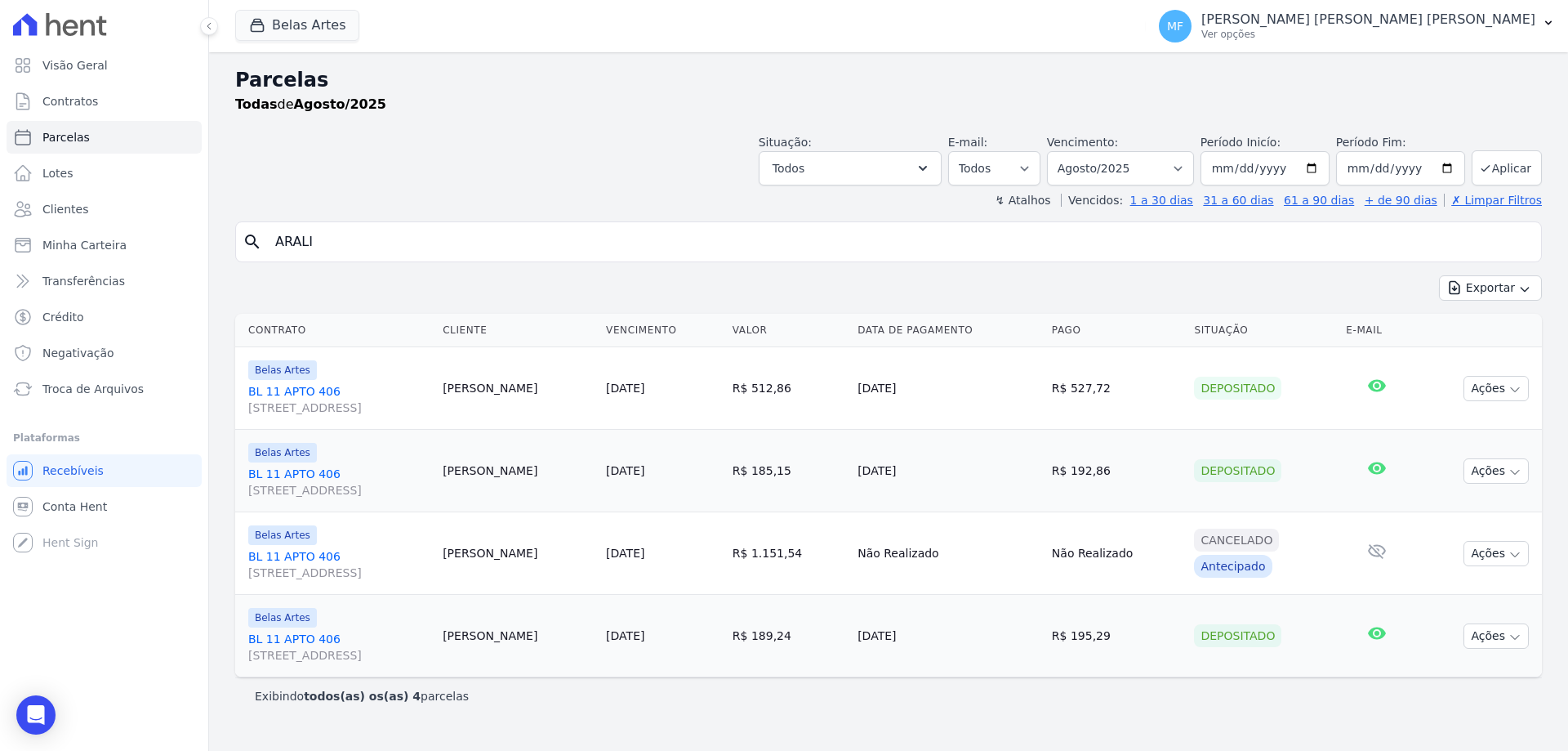
click at [310, 639] on link "[STREET_ADDRESS]" at bounding box center [338, 647] width 181 height 33
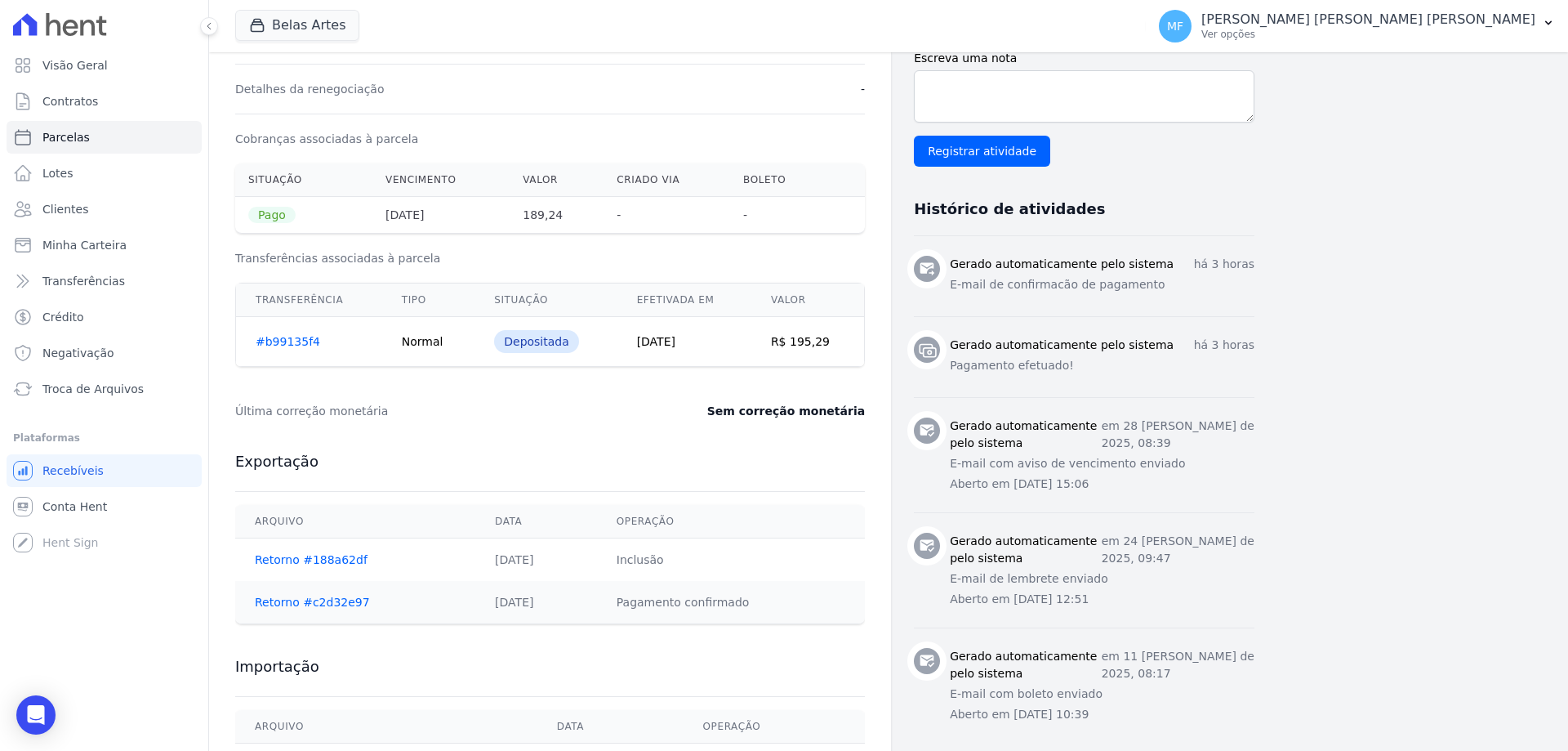
scroll to position [560, 0]
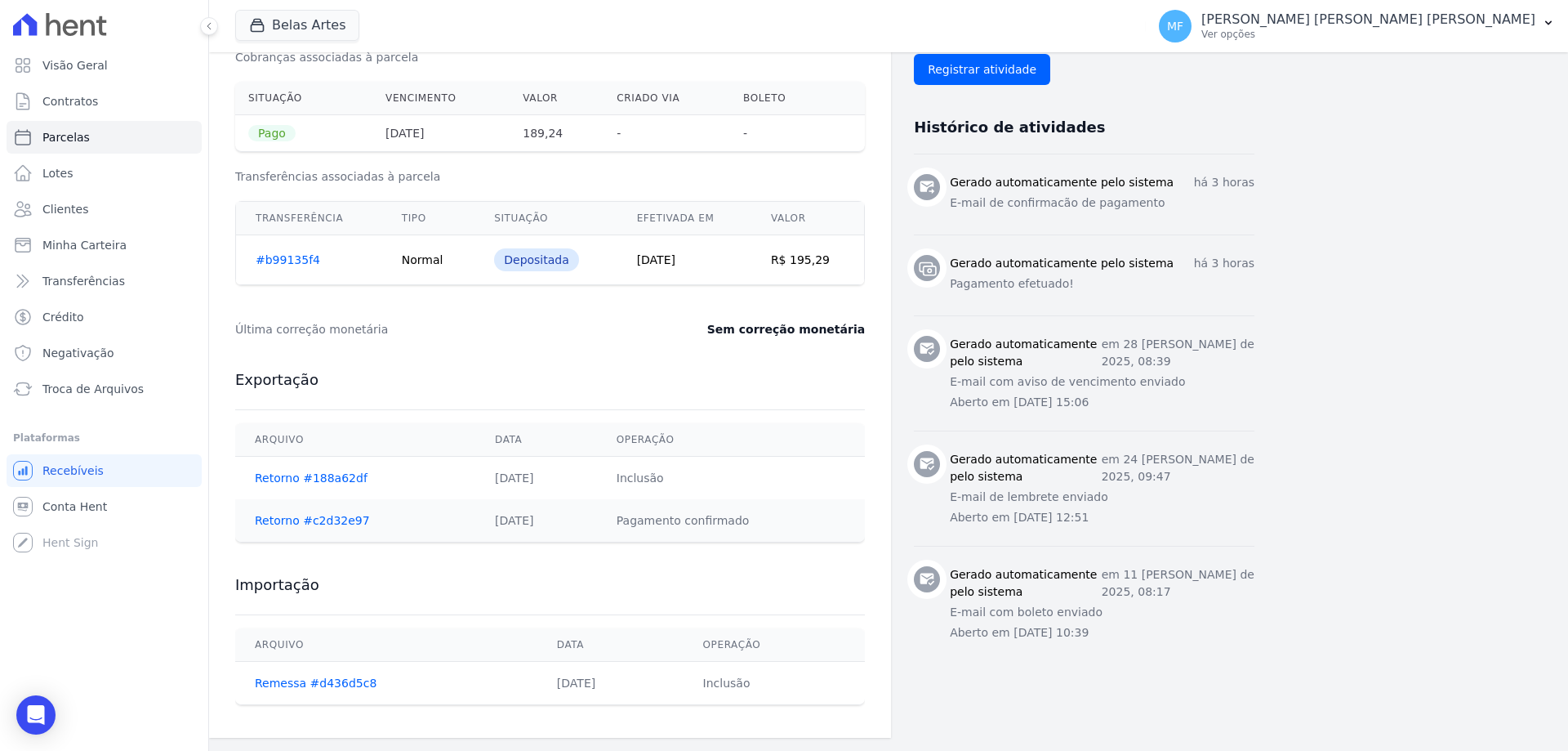
drag, startPoint x: 1013, startPoint y: 280, endPoint x: 1137, endPoint y: 236, distance: 131.6
click at [1137, 236] on li "Gerado automaticamente pelo sistema há 3 horas Pagamento efetuado!" at bounding box center [1084, 275] width 341 height 81
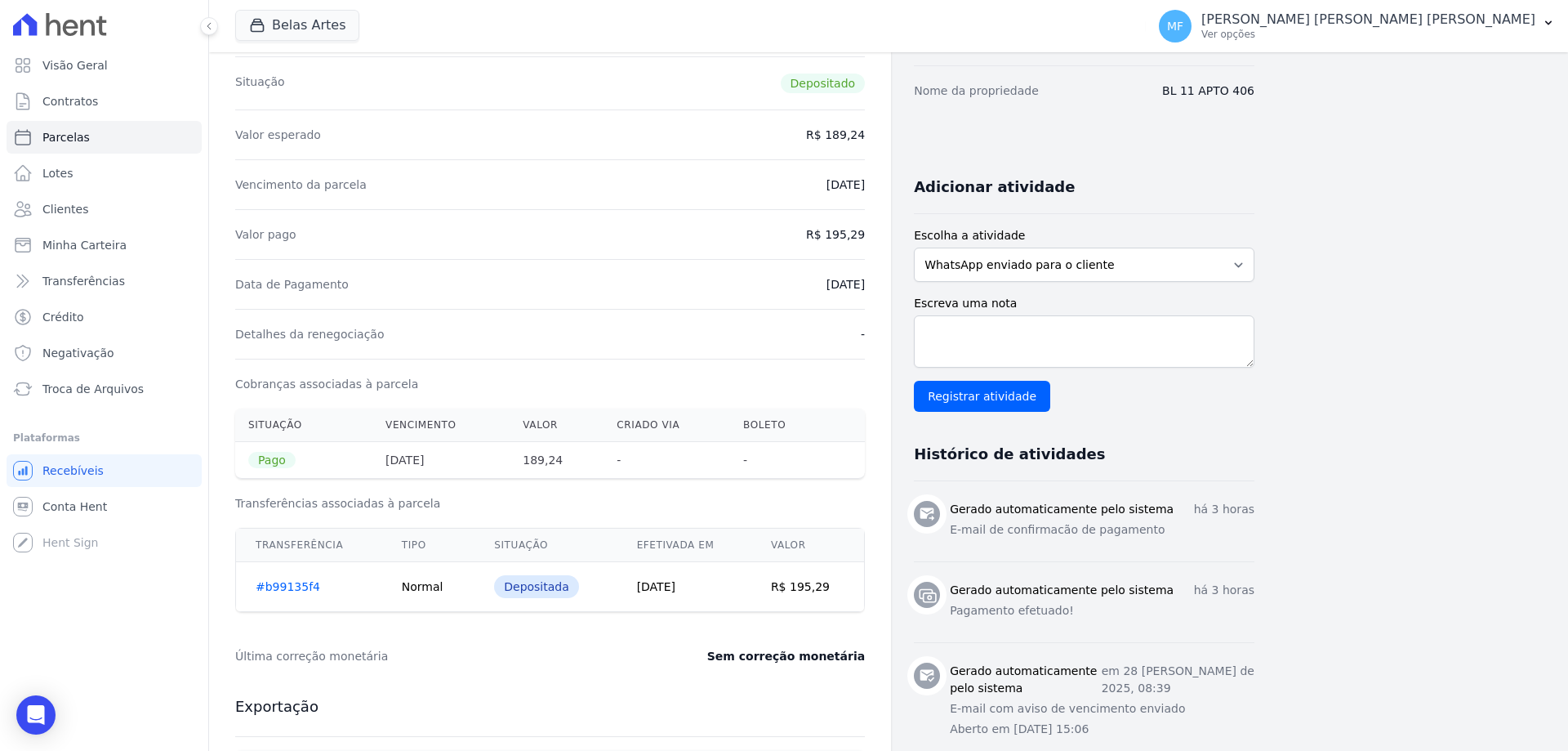
scroll to position [0, 0]
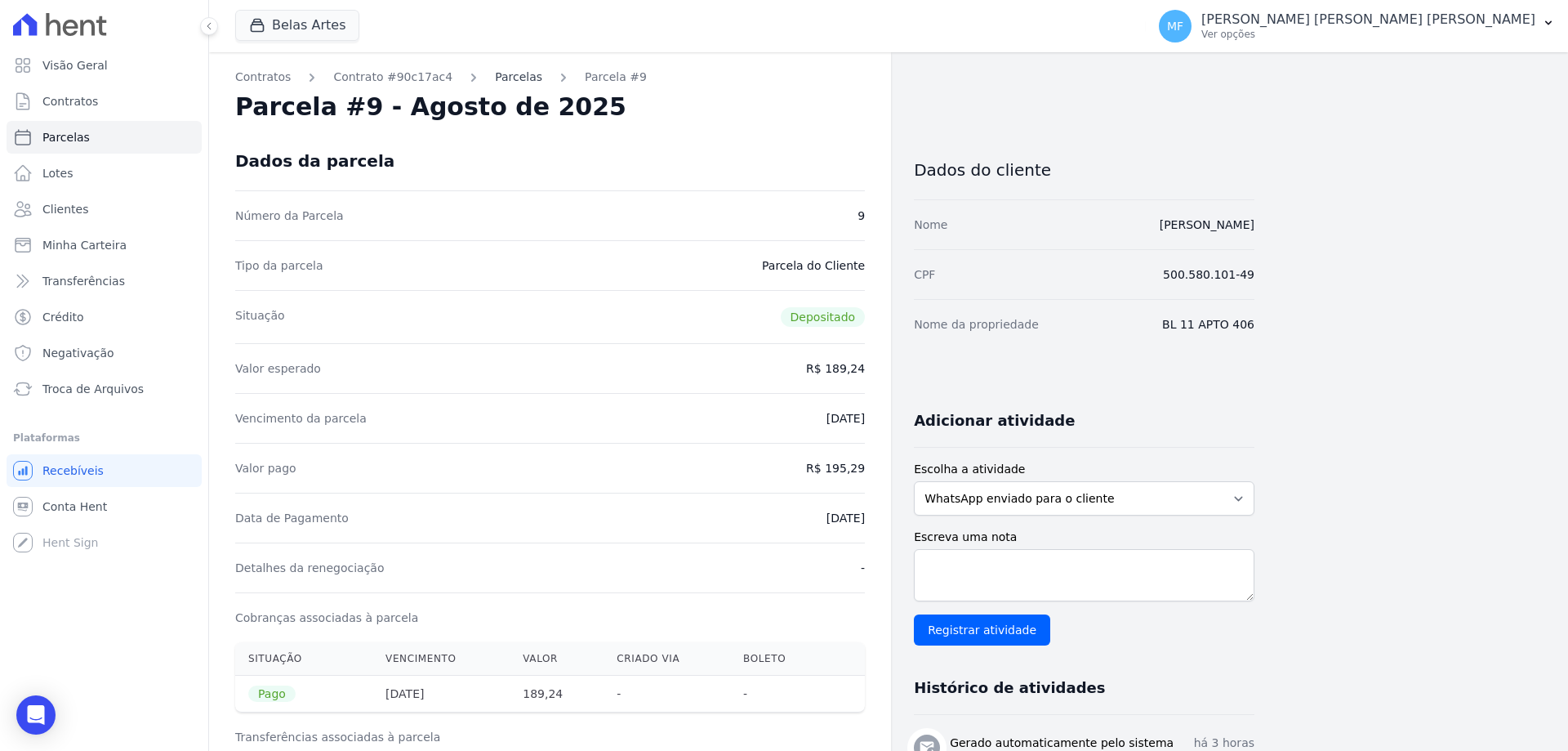
click at [505, 76] on link "Parcelas" at bounding box center [518, 76] width 47 height 17
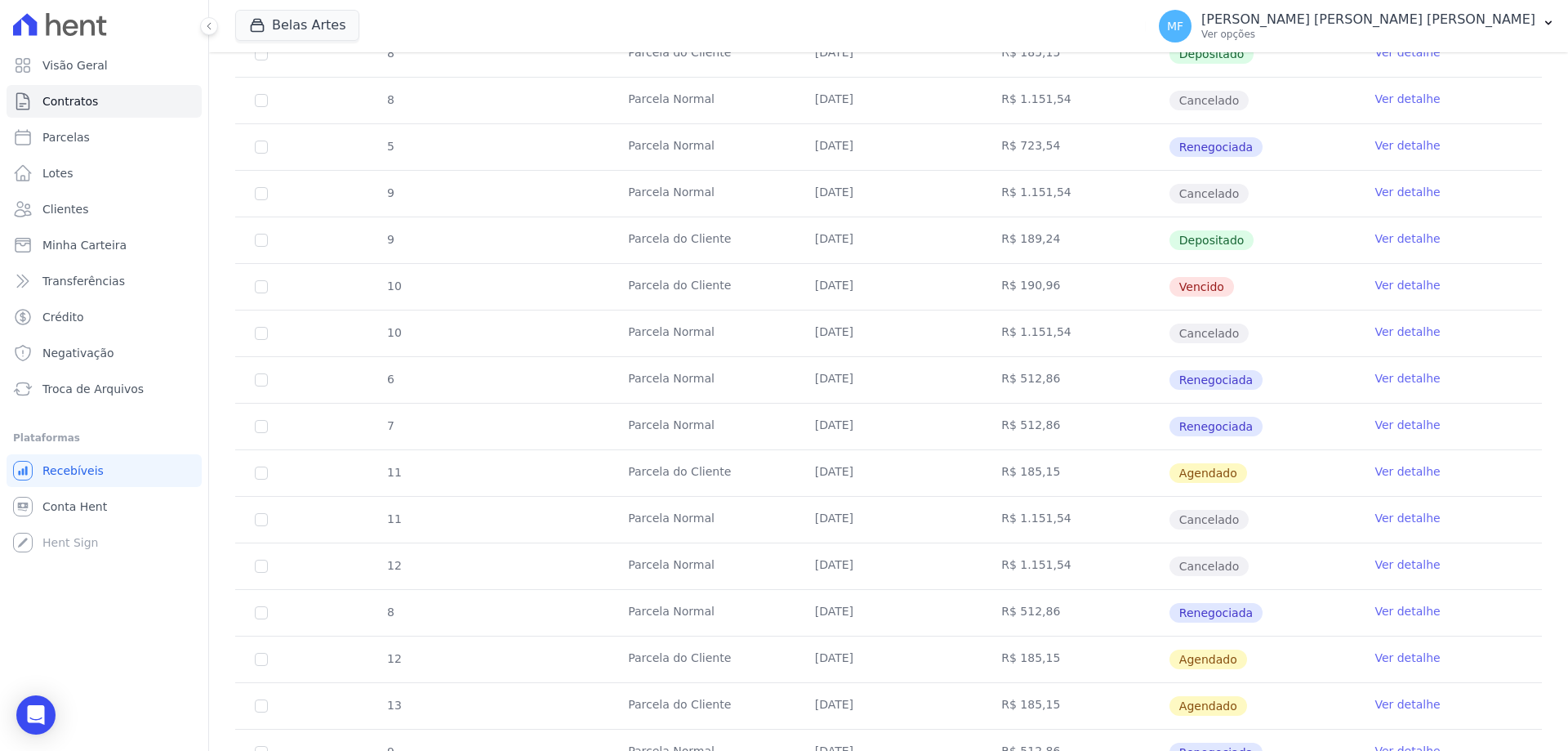
scroll to position [1302, 0]
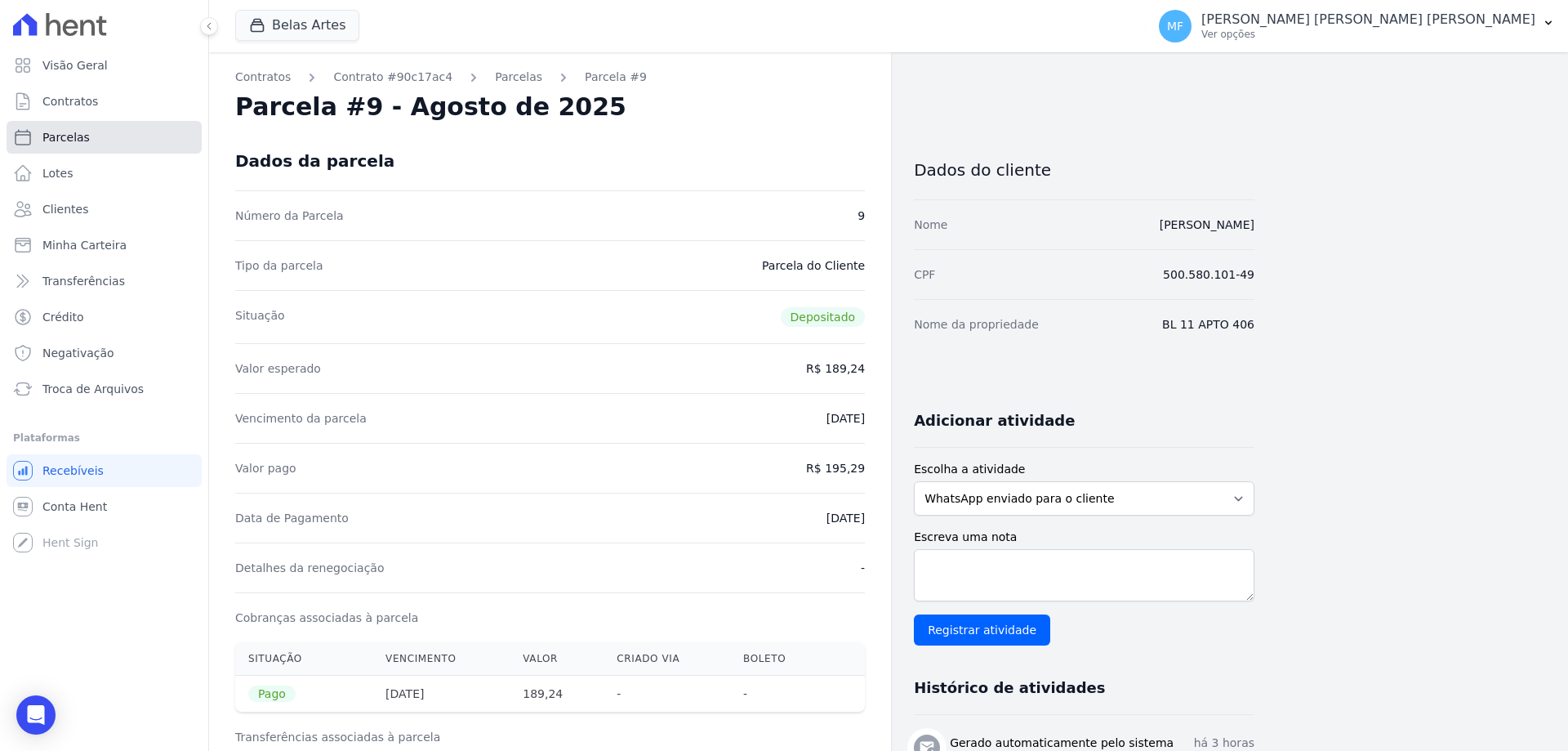
click at [70, 145] on link "Parcelas" at bounding box center [104, 137] width 195 height 33
select select
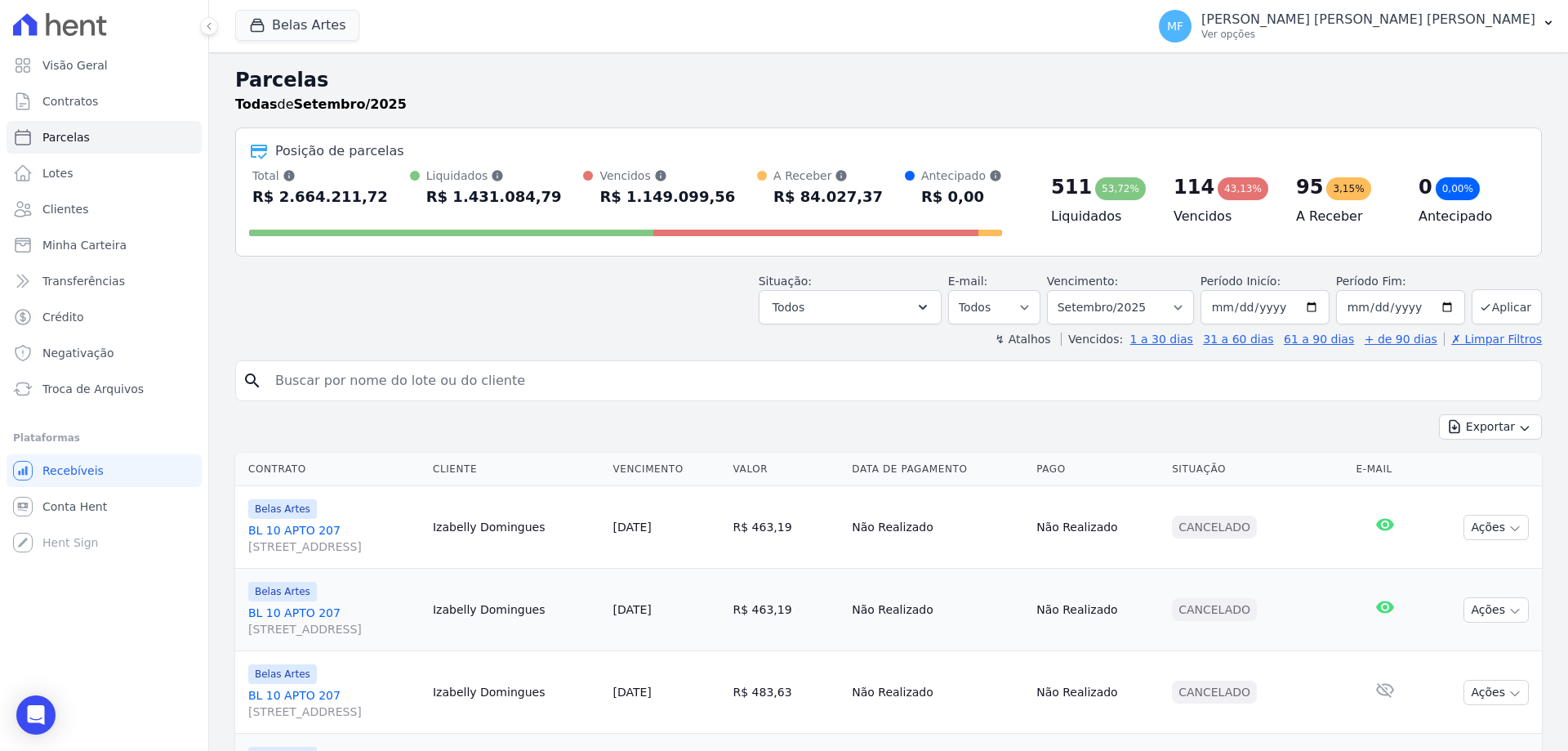
click at [784, 379] on input "search" at bounding box center [900, 381] width 1269 height 33
type input "ARALI"
select select
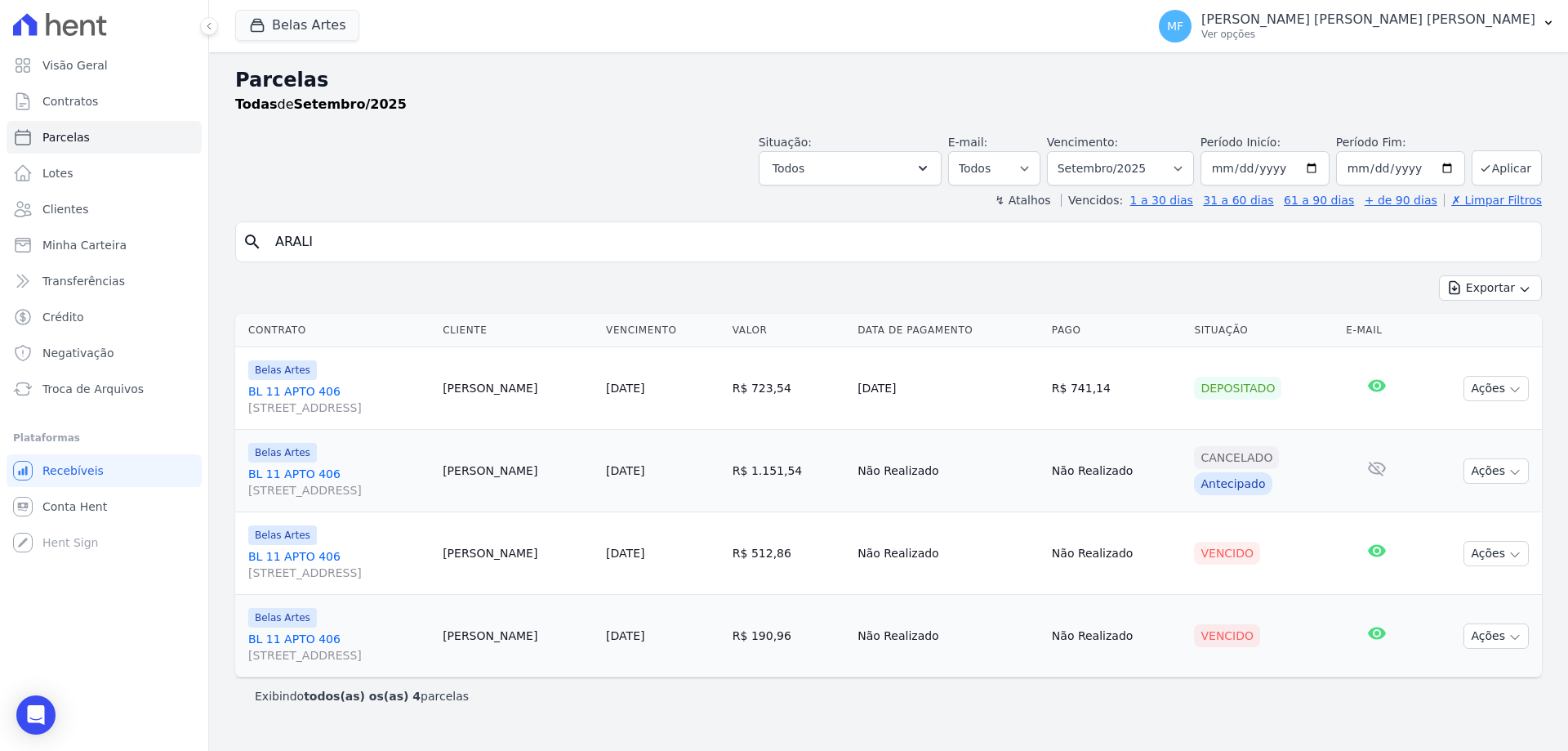
click at [1537, 644] on td "Ações Ver boleto Antecipar Antecipação não disponível Enviar whatsapp Registrar…" at bounding box center [1477, 636] width 128 height 83
click at [1516, 638] on icon "button" at bounding box center [1514, 637] width 8 height 4
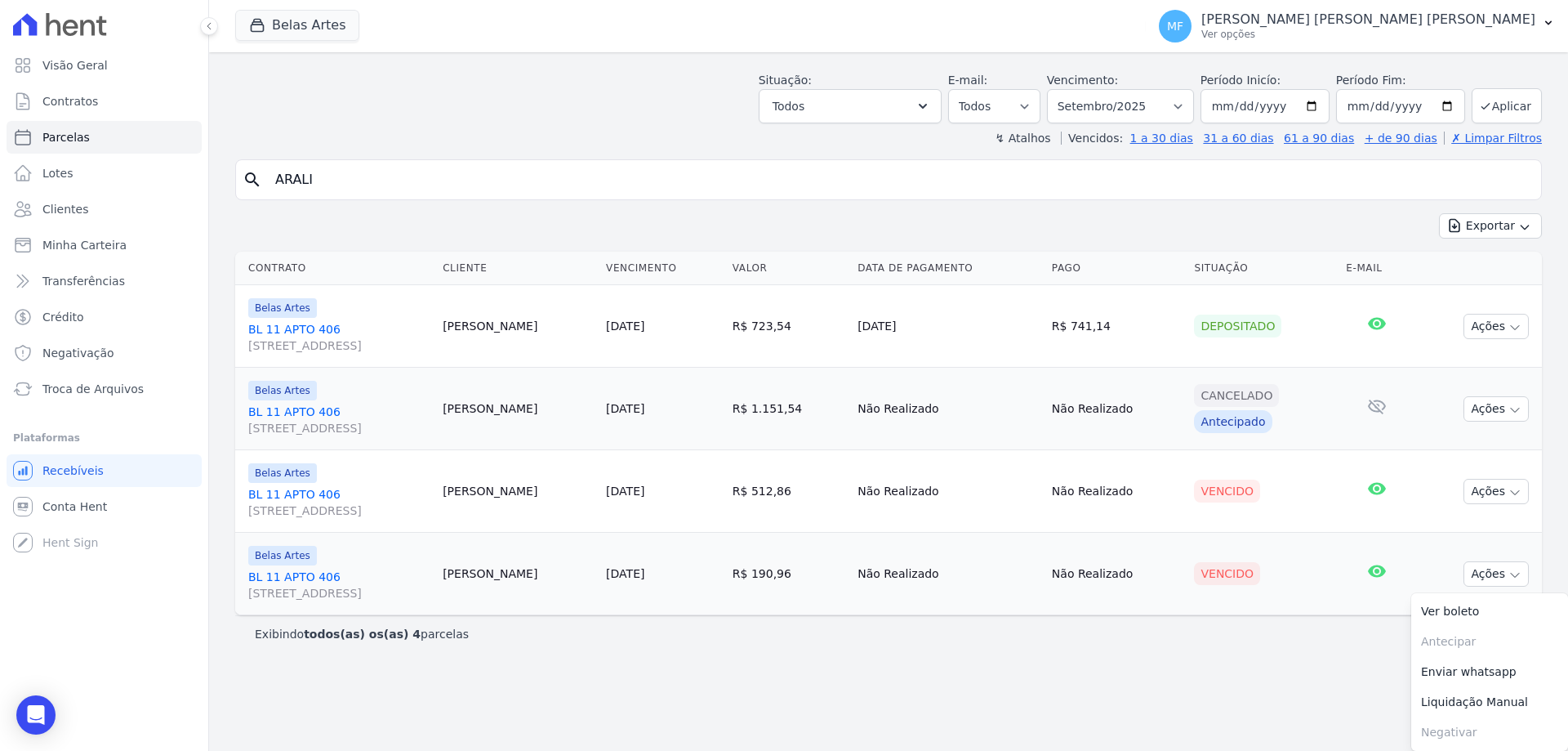
click at [322, 580] on link "[STREET_ADDRESS]" at bounding box center [338, 585] width 181 height 33
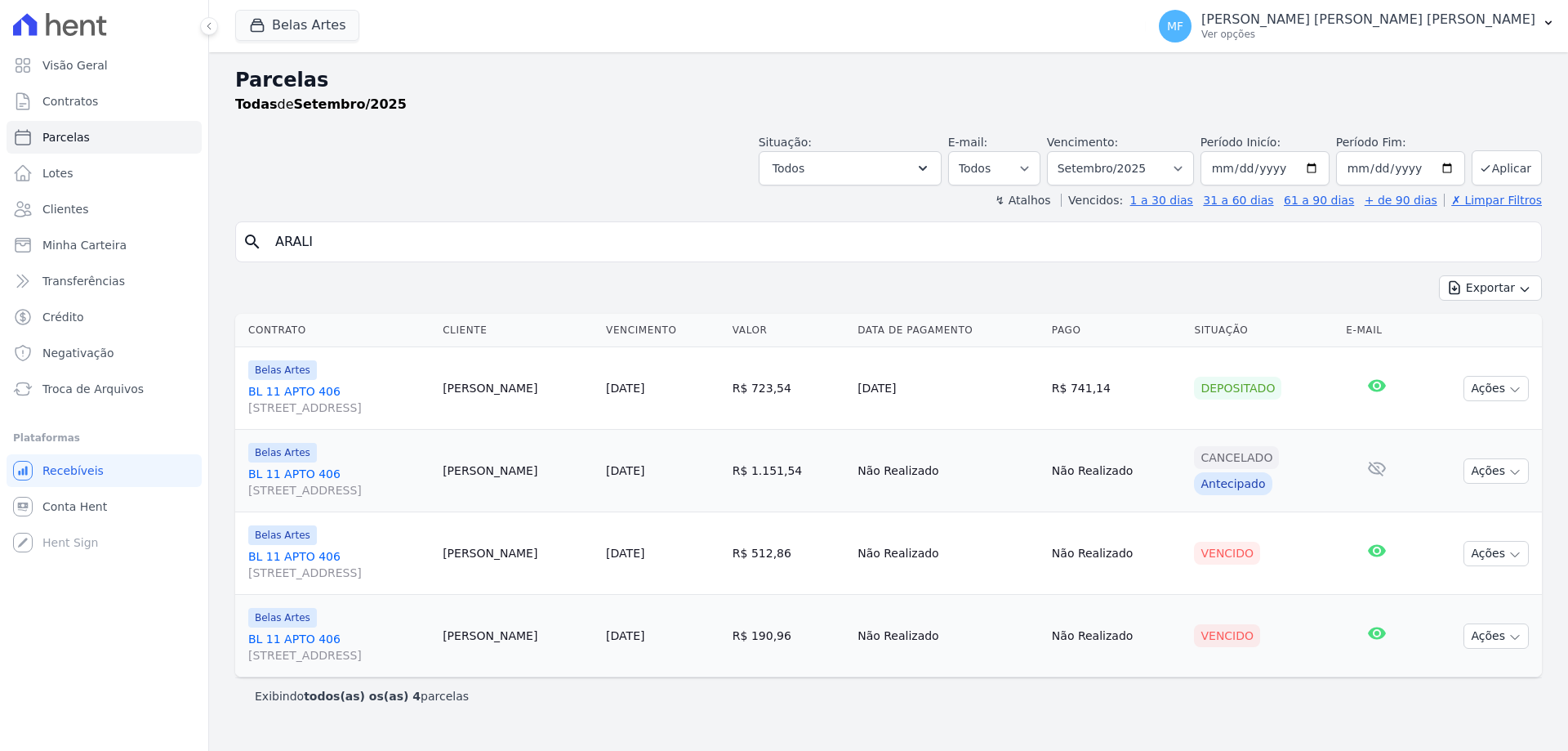
scroll to position [0, 0]
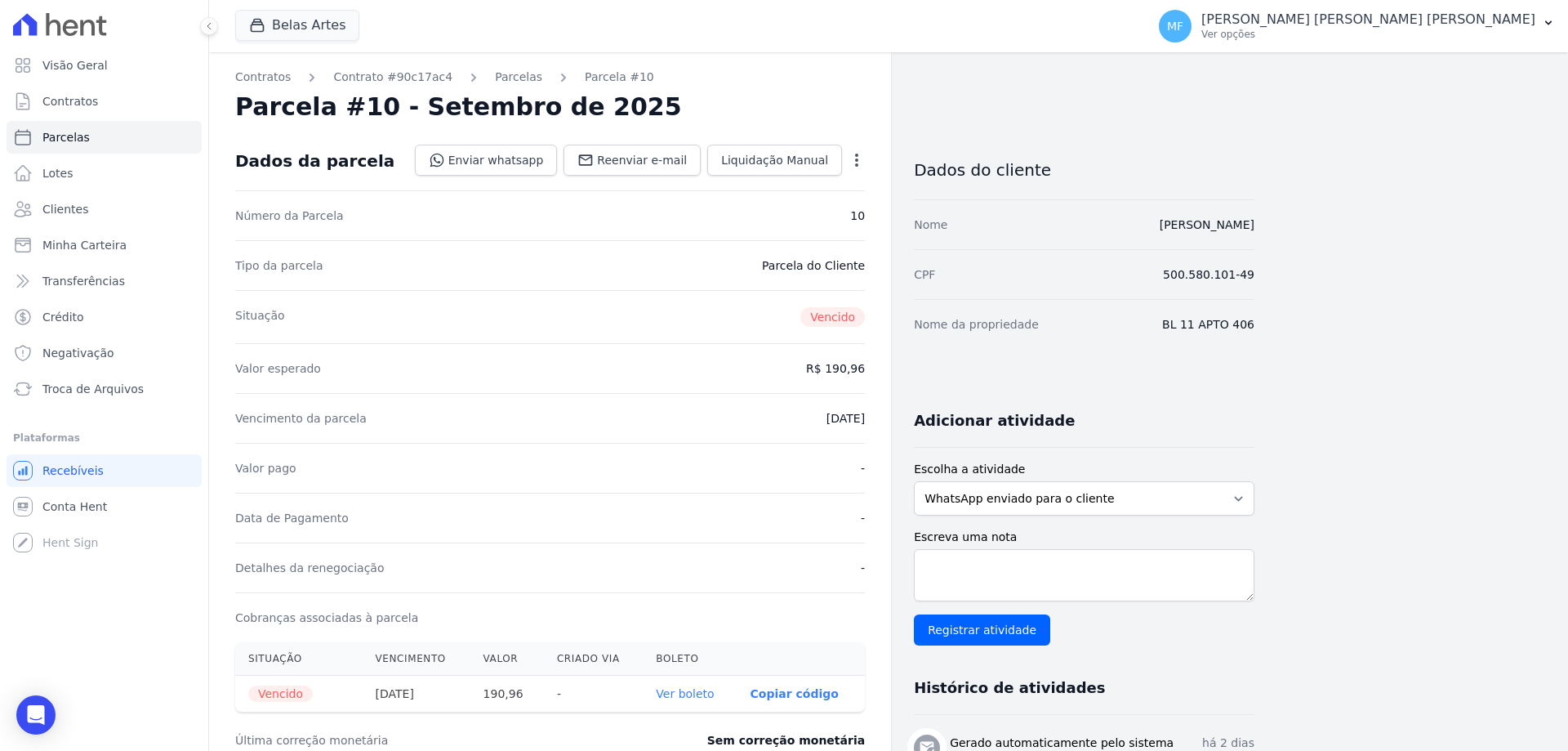
click at [857, 157] on icon "button" at bounding box center [856, 160] width 16 height 16
click at [851, 105] on div "Parcela #10 - Setembro de 2025" at bounding box center [550, 107] width 630 height 29
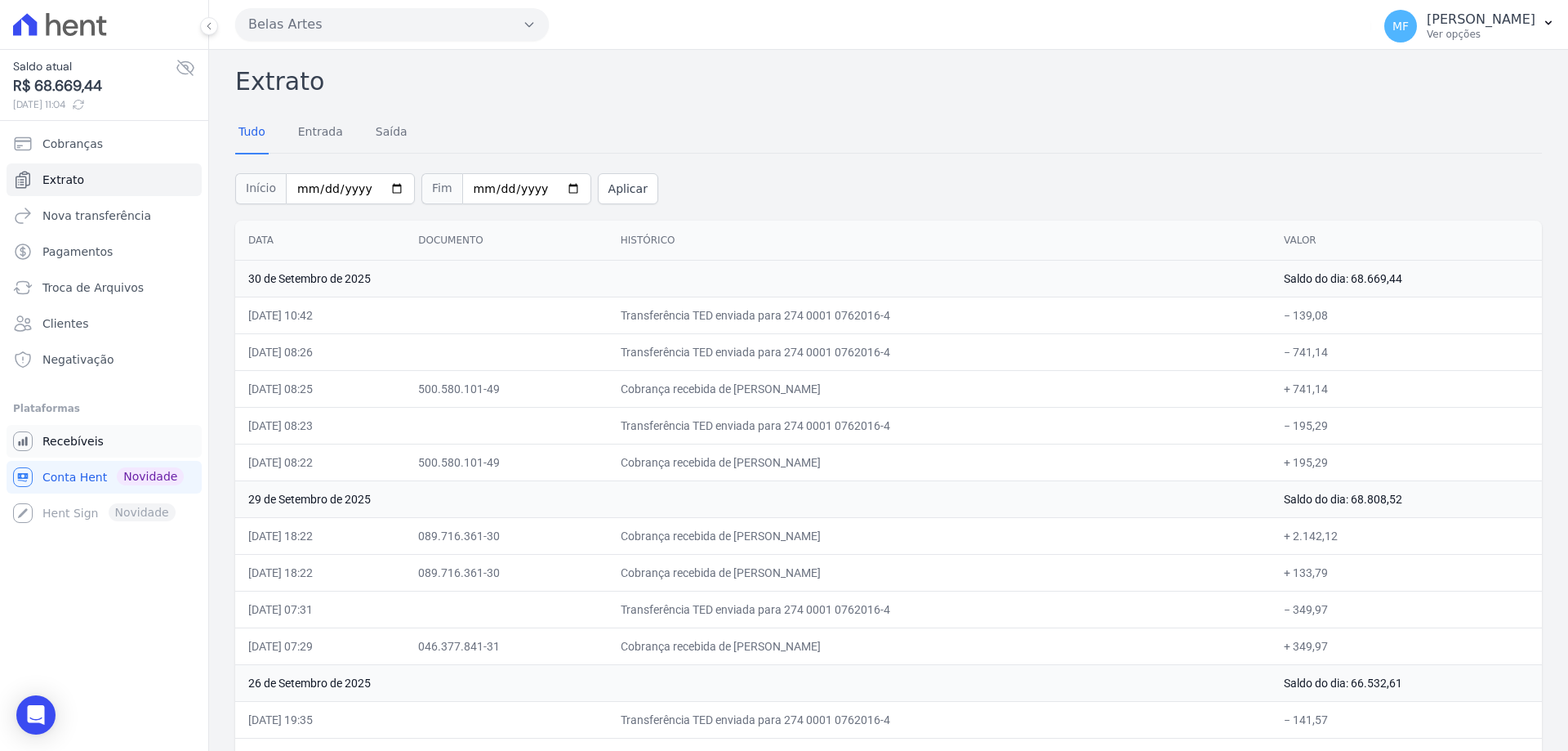
click at [86, 443] on span "Recebíveis" at bounding box center [73, 441] width 61 height 16
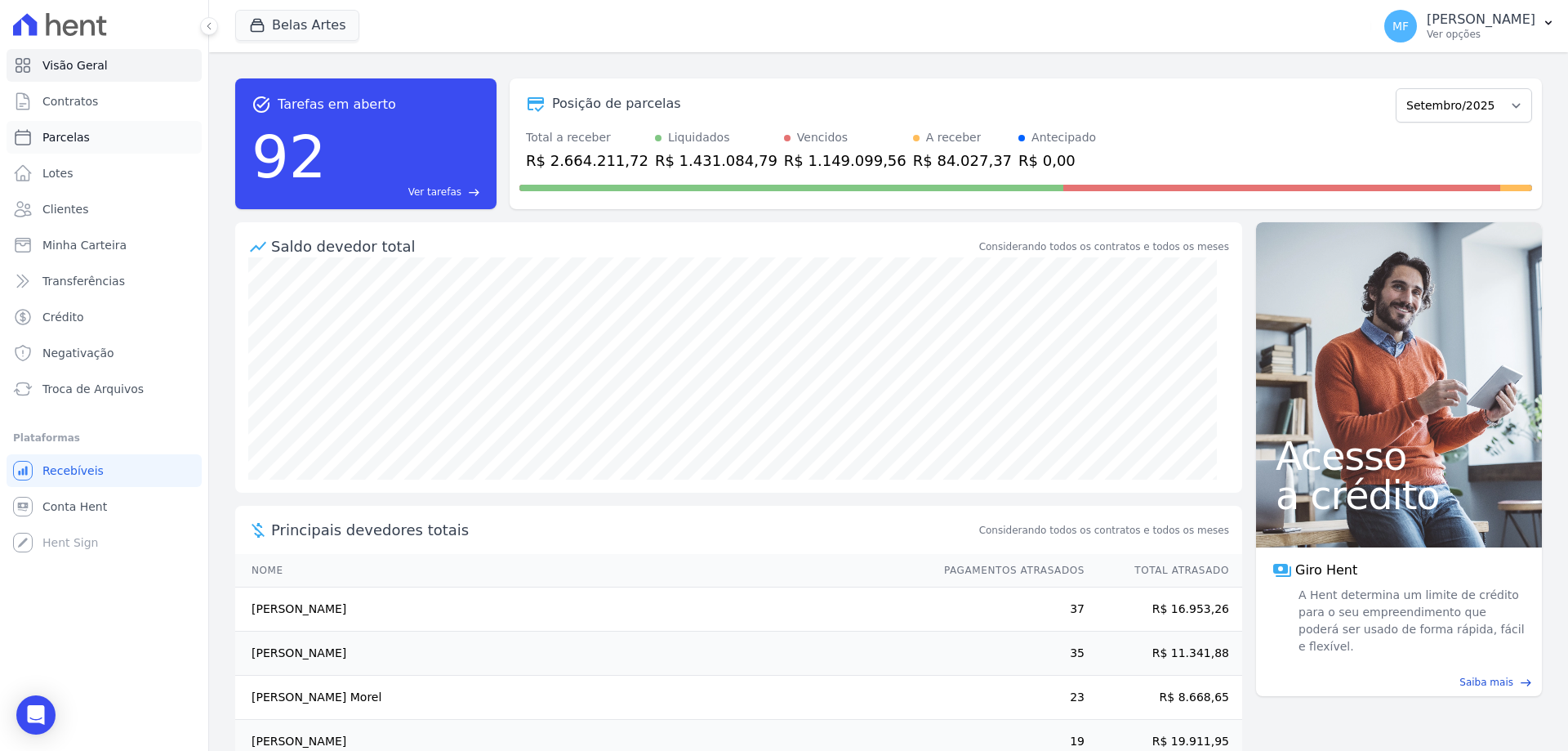
click at [91, 127] on link "Parcelas" at bounding box center [104, 137] width 195 height 33
select select
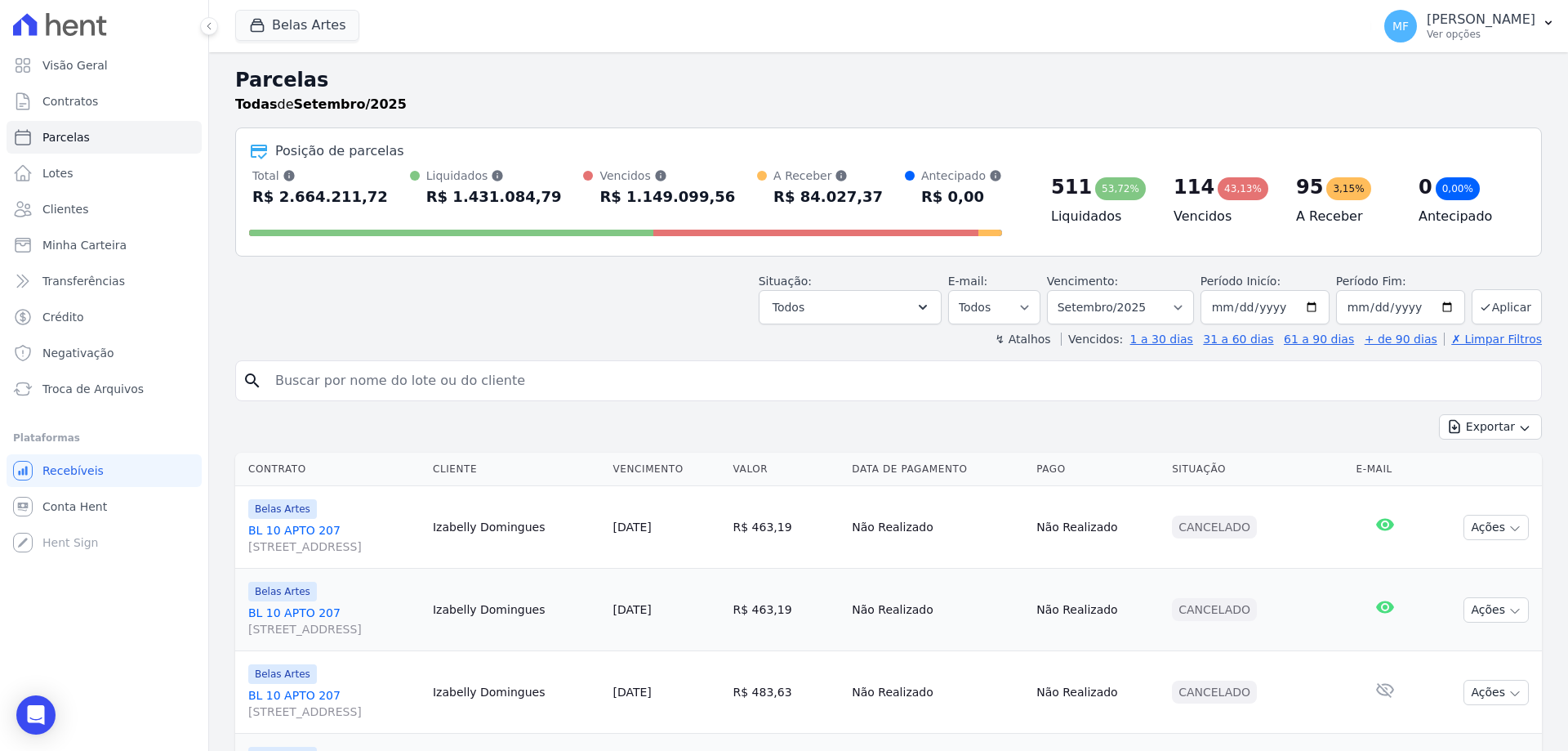
click at [528, 389] on input "search" at bounding box center [900, 381] width 1269 height 33
click at [1094, 315] on select "[GEOGRAPHIC_DATA] por período ──────── Todos os meses Setembro/2022 Outubro/202…" at bounding box center [1121, 307] width 147 height 35
select select "08/2025"
click at [1057, 290] on select "[GEOGRAPHIC_DATA] por período ──────── Todos os meses Setembro/2022 Outubro/202…" at bounding box center [1121, 307] width 147 height 35
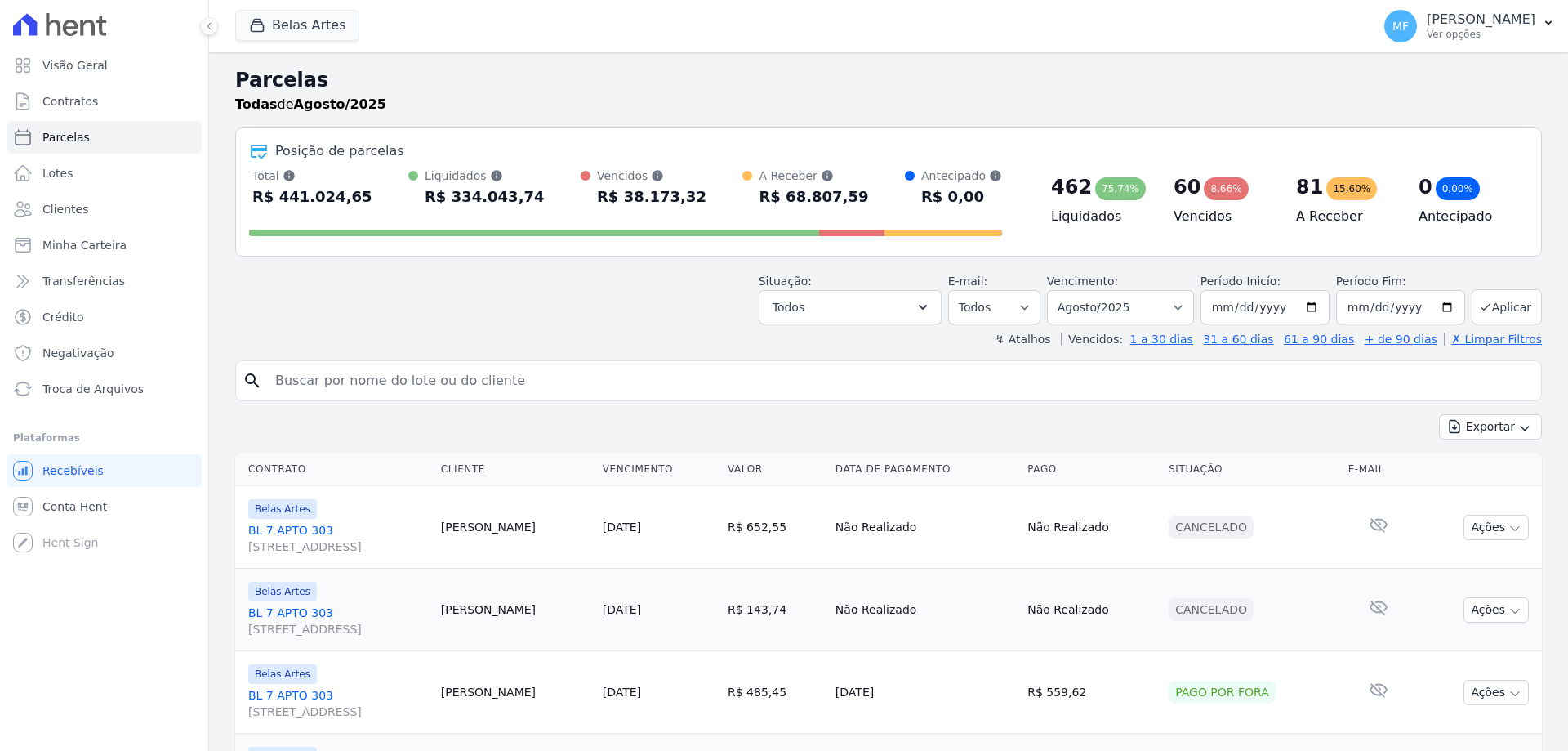
select select
drag, startPoint x: 0, startPoint y: 0, endPoint x: 985, endPoint y: 377, distance: 1054.7
click at [985, 377] on input "search" at bounding box center [900, 381] width 1269 height 33
type input "arali"
select select
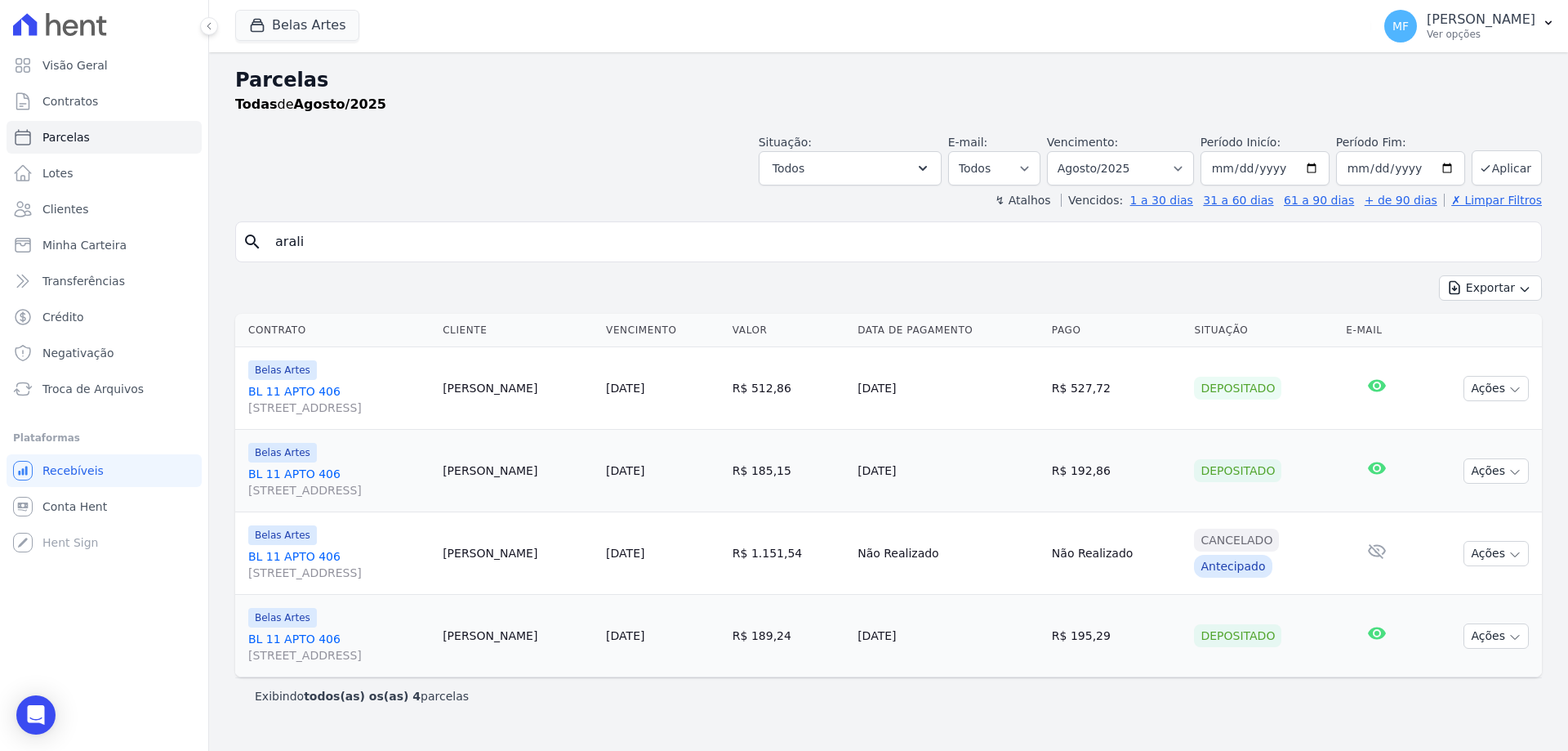
click at [494, 639] on td "[PERSON_NAME]" at bounding box center [518, 636] width 164 height 83
click at [338, 639] on link "[STREET_ADDRESS]" at bounding box center [338, 647] width 181 height 33
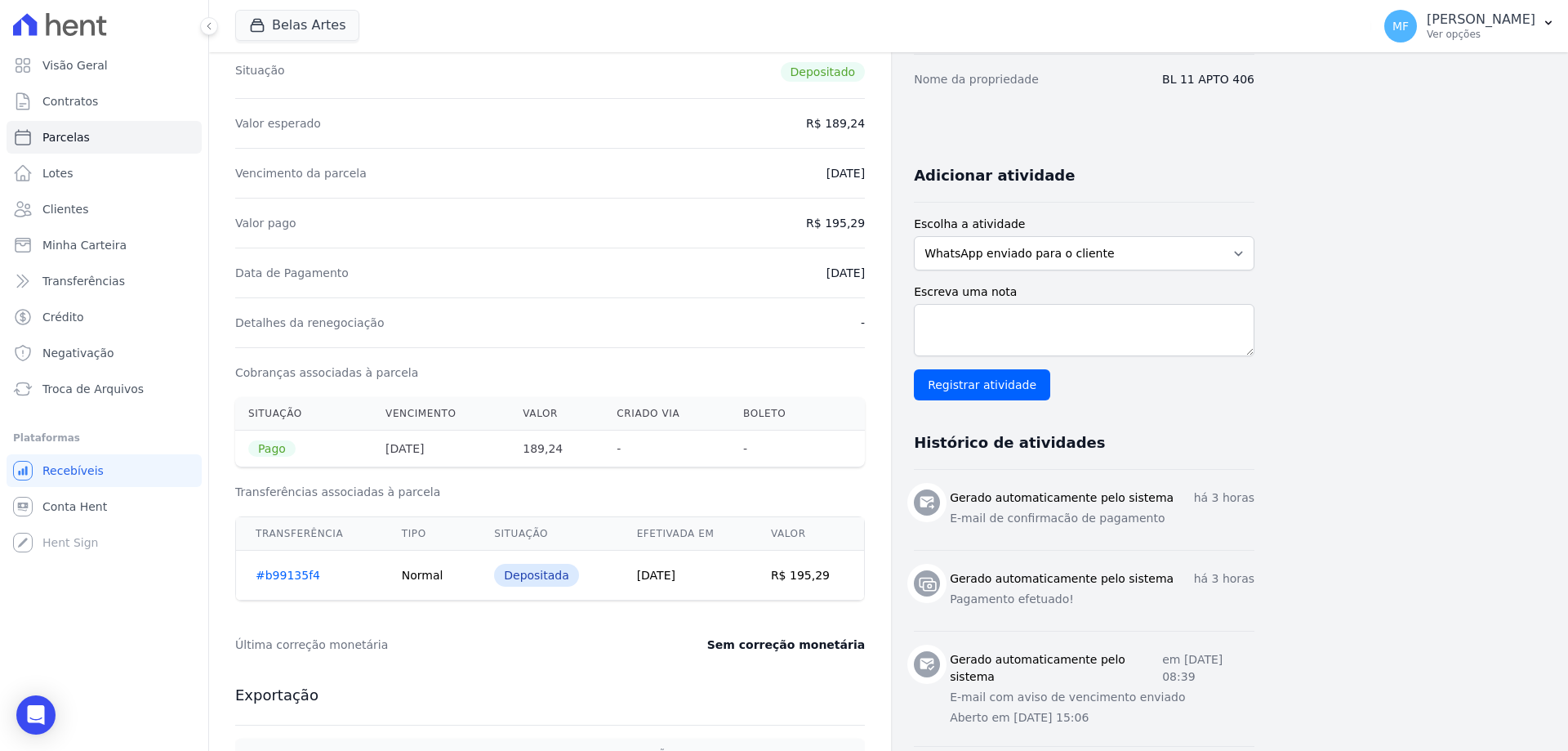
scroll to position [326, 0]
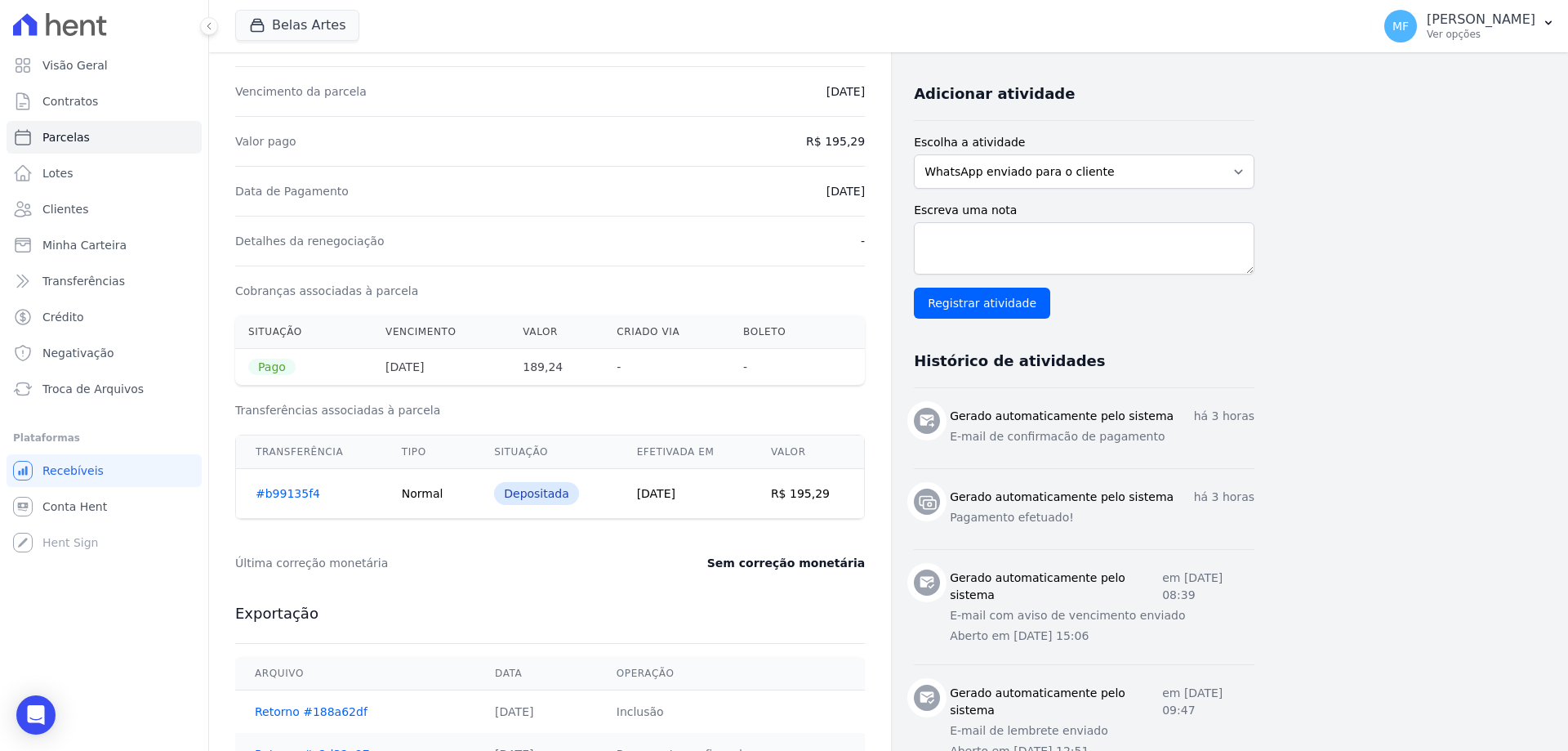
click at [672, 489] on td "[DATE]" at bounding box center [684, 494] width 134 height 50
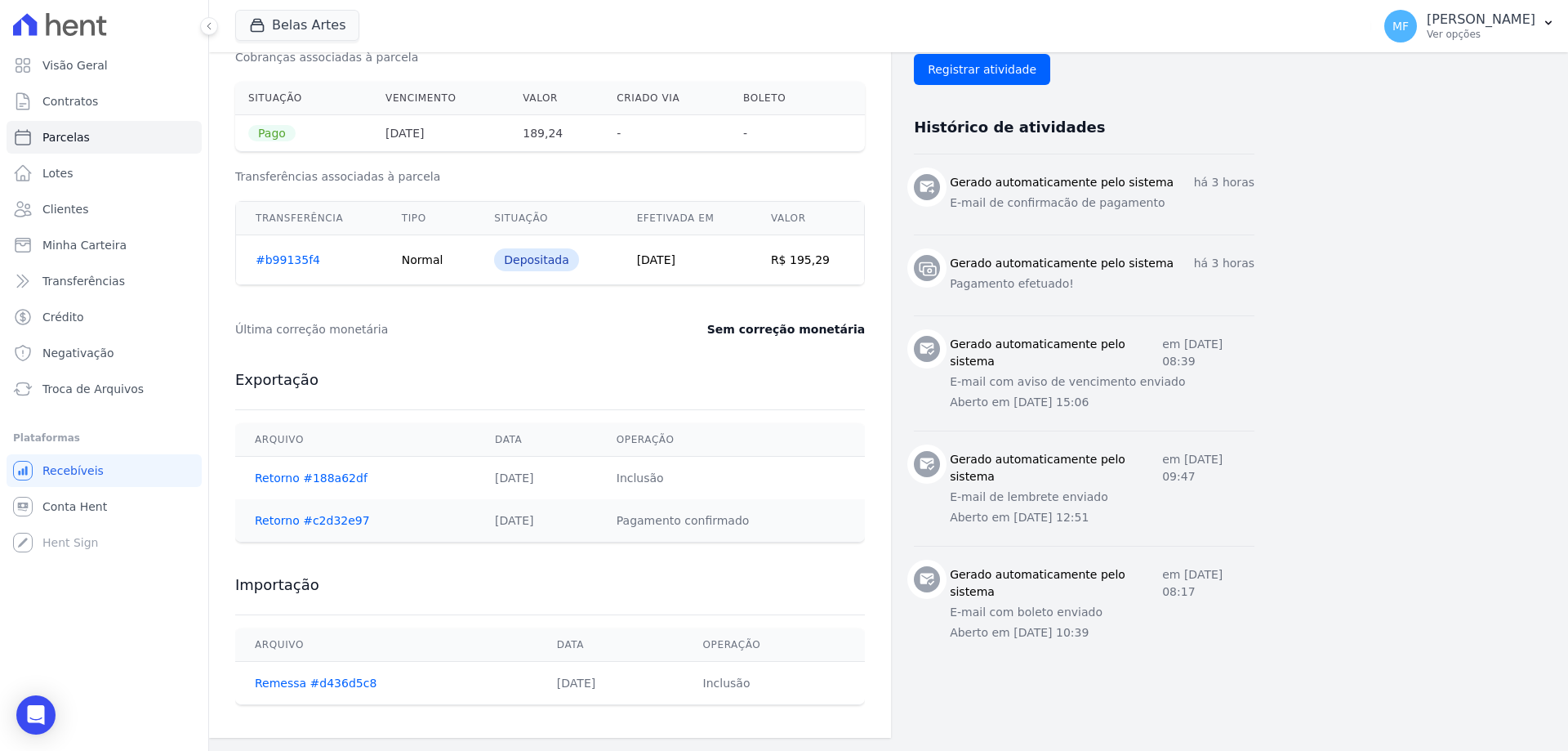
click at [542, 262] on div "Depositada" at bounding box center [536, 259] width 85 height 23
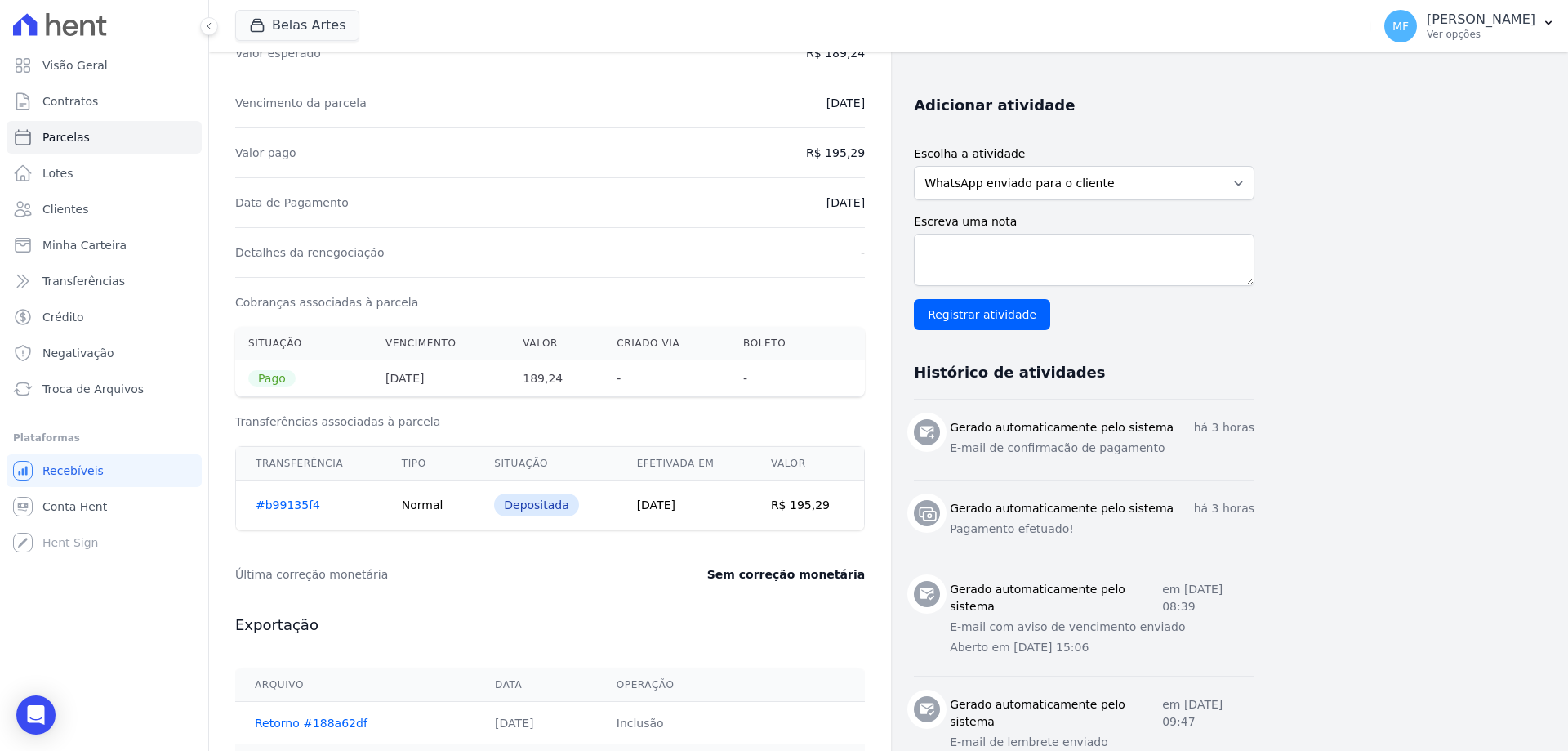
scroll to position [0, 0]
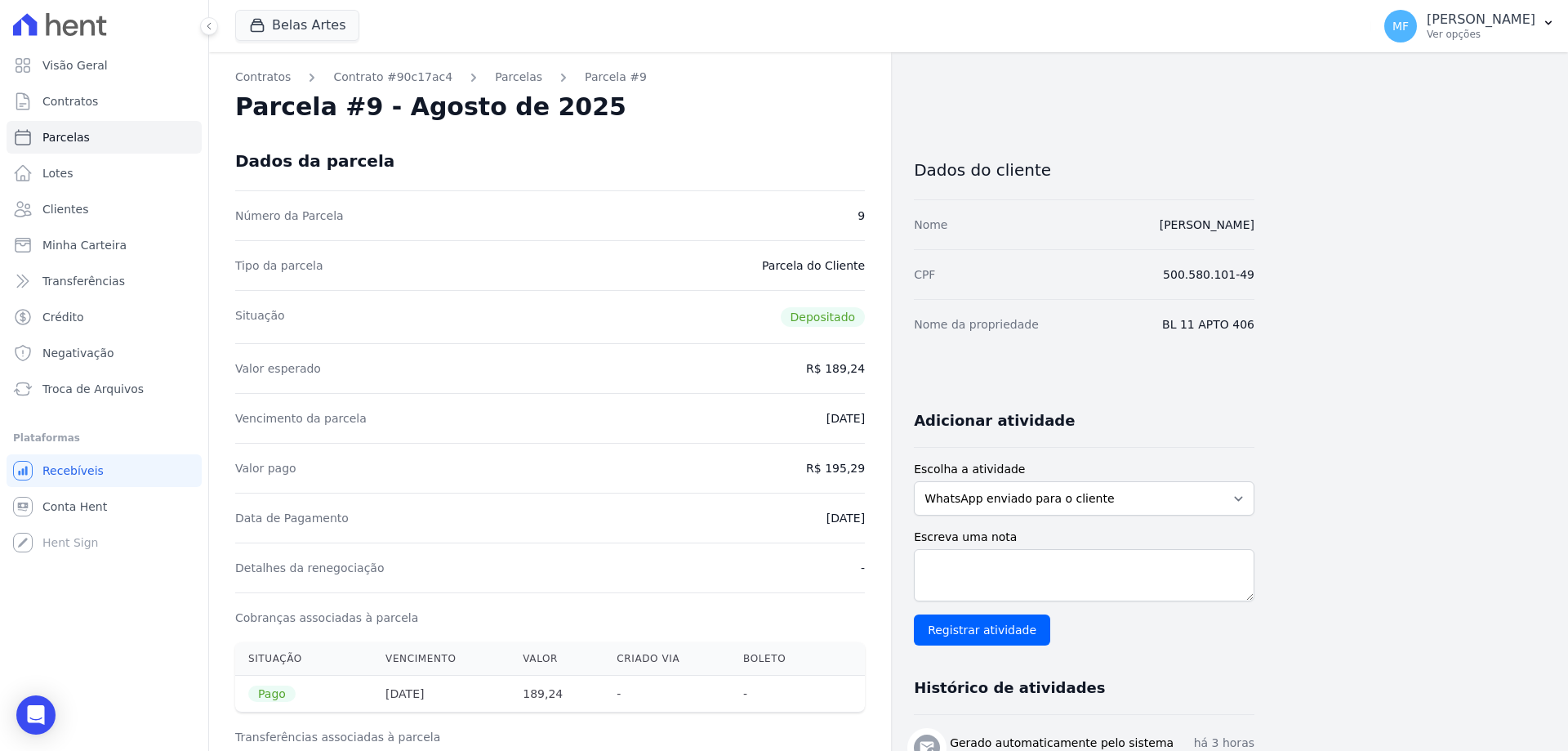
click at [85, 31] on icon at bounding box center [59, 24] width 94 height 23
